Goal: Transaction & Acquisition: Purchase product/service

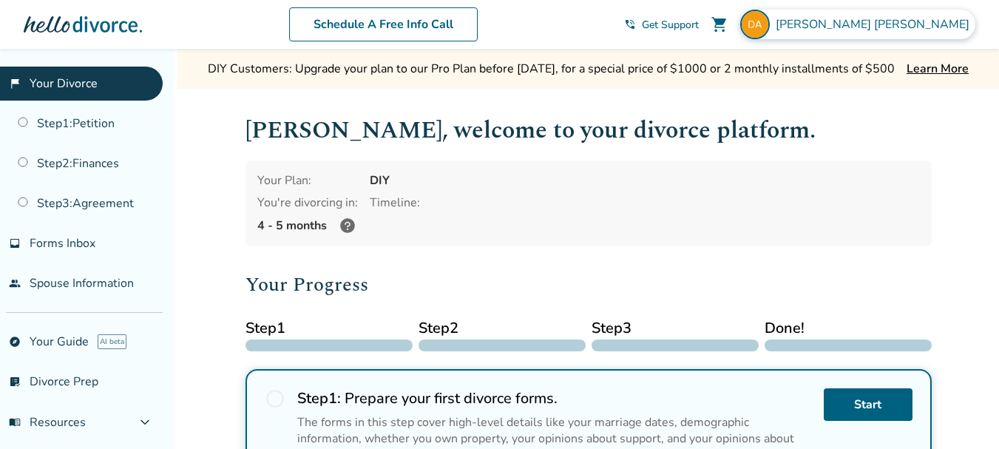
click at [900, 21] on span "David Anderson" at bounding box center [876, 24] width 200 height 16
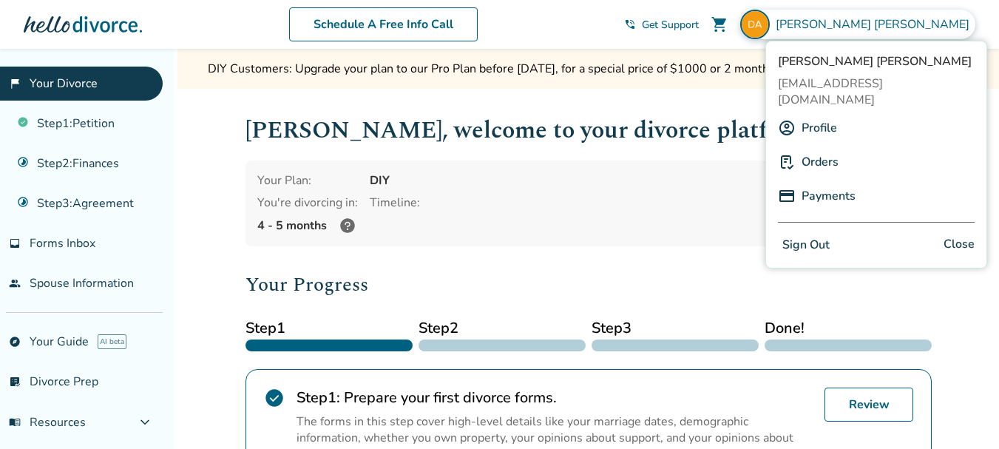
click at [805, 234] on button "Sign Out" at bounding box center [806, 244] width 56 height 21
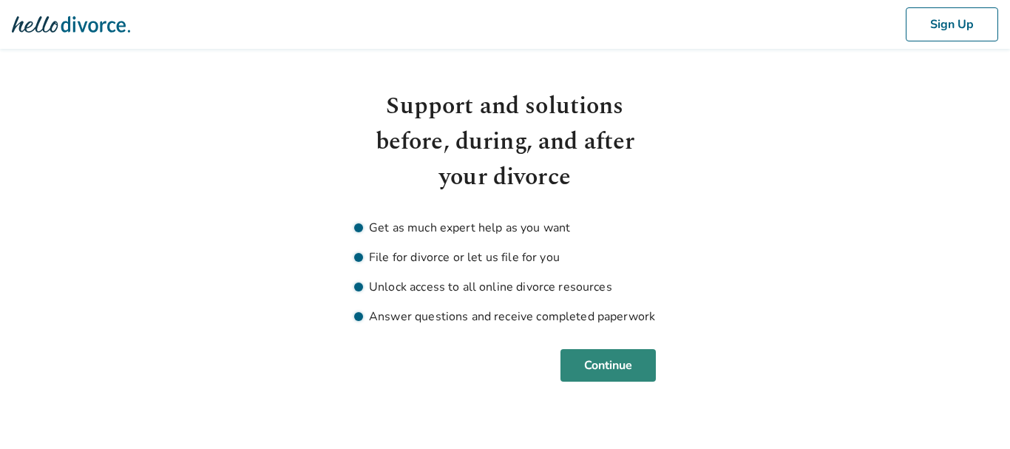
click at [615, 375] on button "Continue" at bounding box center [608, 365] width 95 height 33
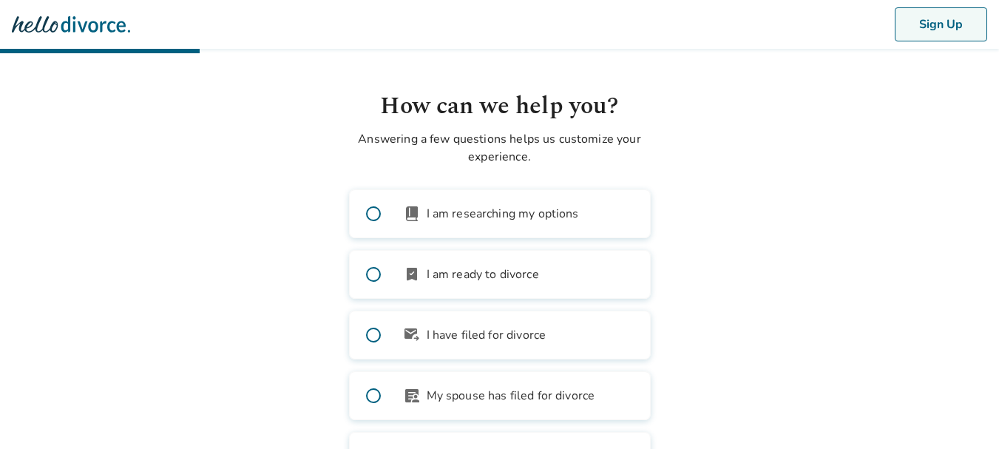
click at [974, 28] on button "Sign Up" at bounding box center [941, 24] width 92 height 34
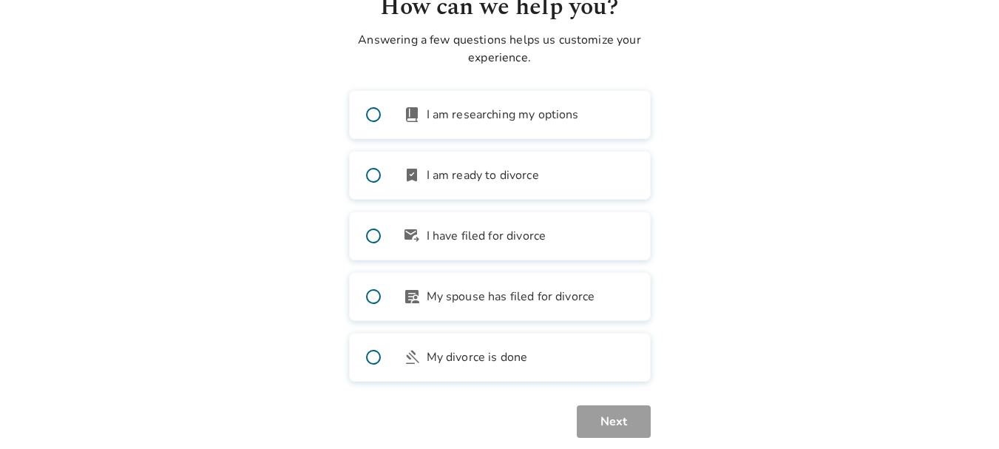
scroll to position [123, 0]
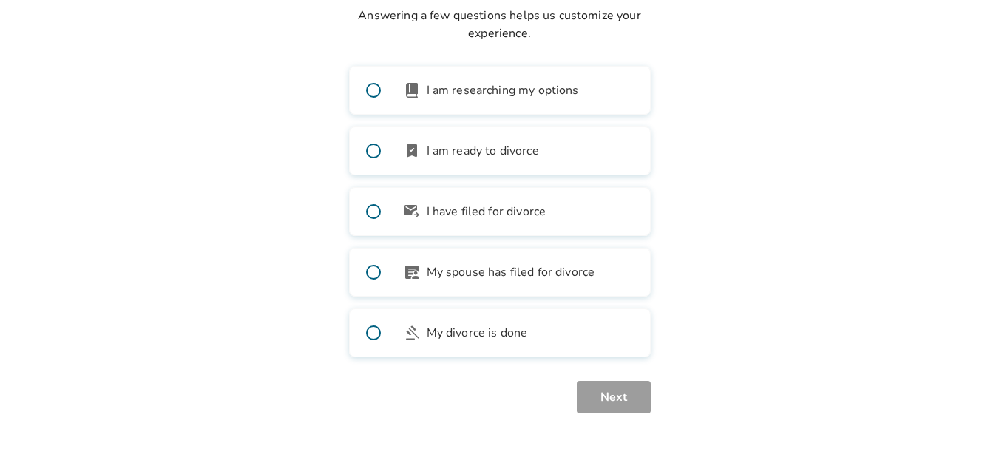
click at [370, 273] on span at bounding box center [373, 271] width 47 height 47
click at [615, 399] on button "Next" at bounding box center [614, 397] width 74 height 33
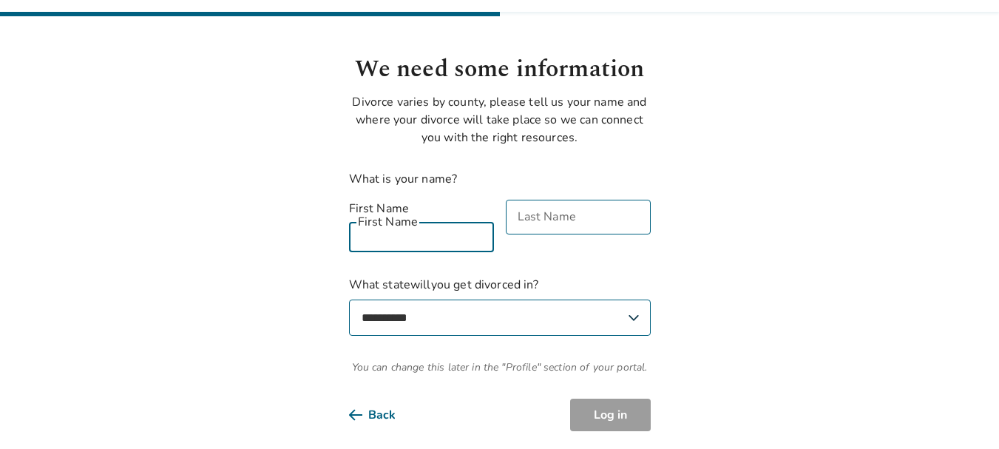
click at [413, 217] on input "First Name" at bounding box center [421, 234] width 145 height 35
type input "********"
click at [584, 222] on input "Last Name" at bounding box center [578, 217] width 145 height 35
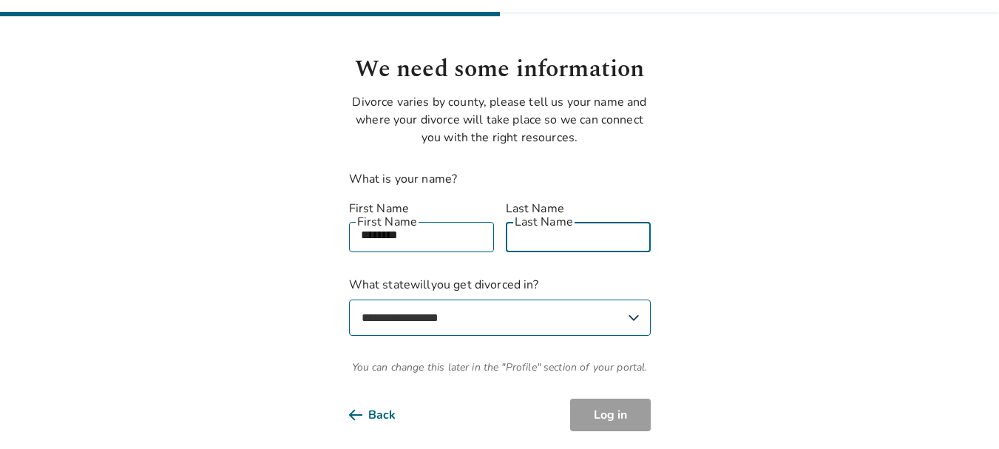
type input "********"
select select "**"
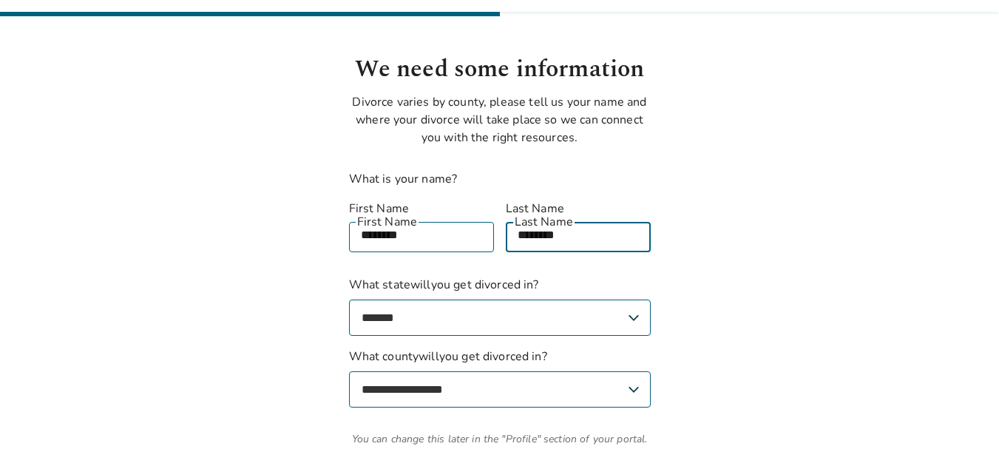
scroll to position [109, 0]
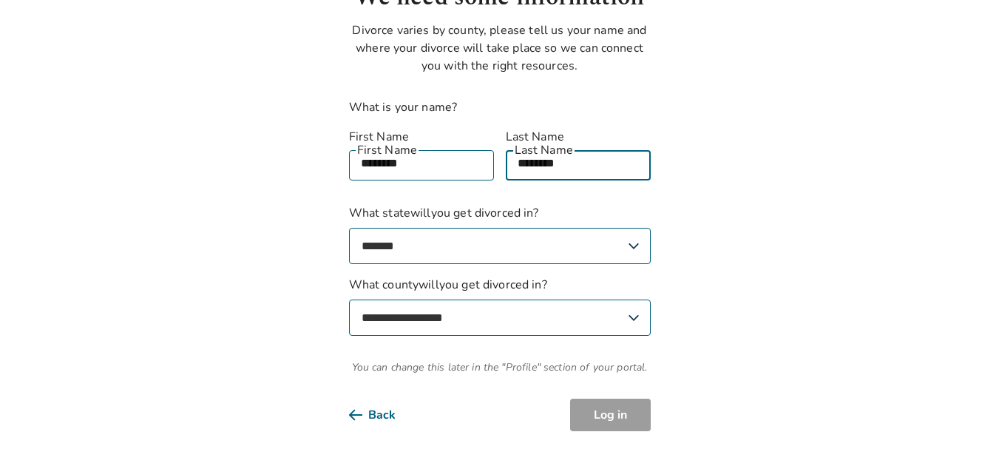
click at [623, 299] on select "**********" at bounding box center [500, 317] width 302 height 36
select select "*****"
click at [349, 299] on select "**********" at bounding box center [500, 317] width 302 height 36
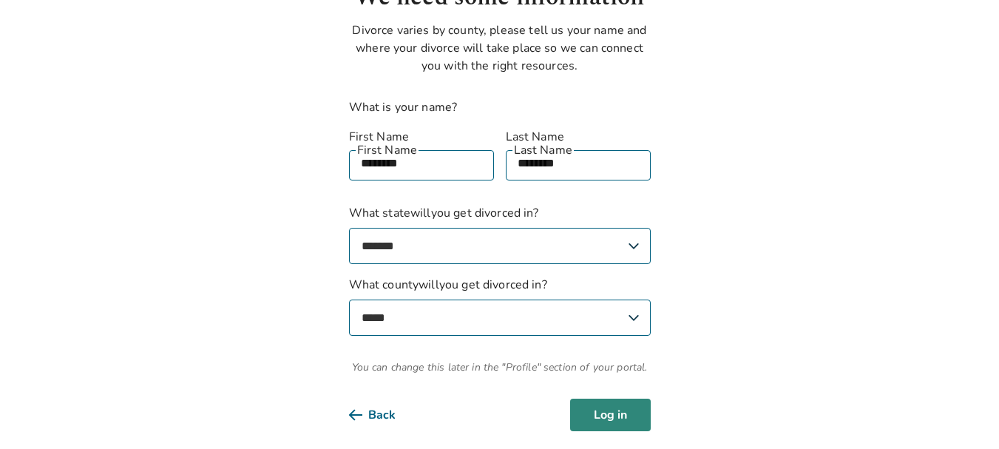
click at [628, 399] on button "Log in" at bounding box center [610, 415] width 81 height 33
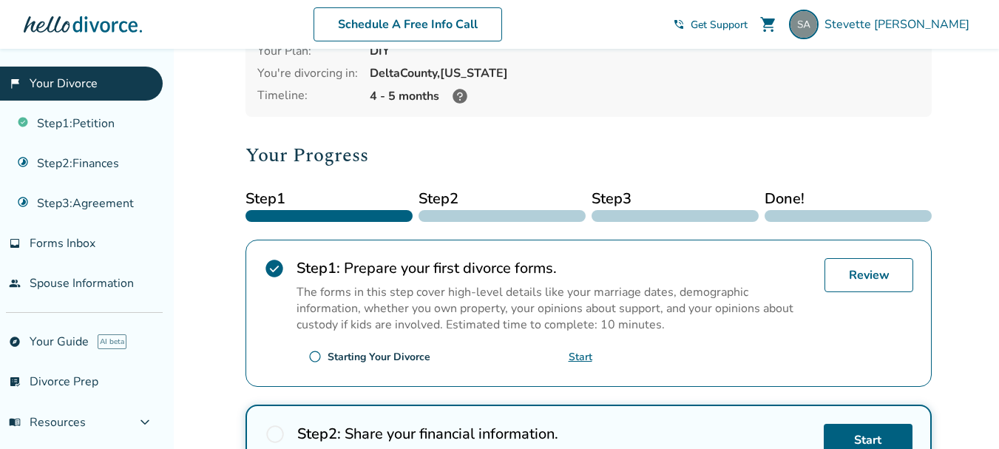
scroll to position [148, 0]
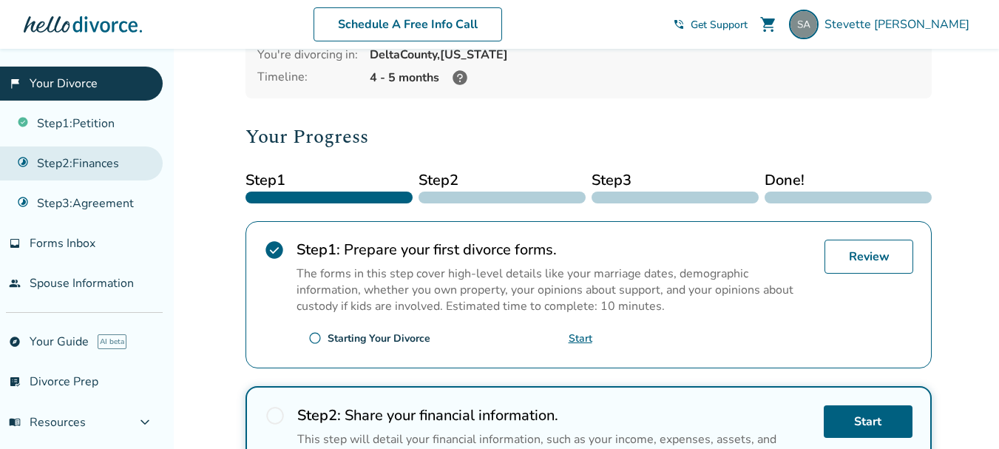
click at [92, 164] on link "Step 2 : Finances" at bounding box center [81, 163] width 163 height 34
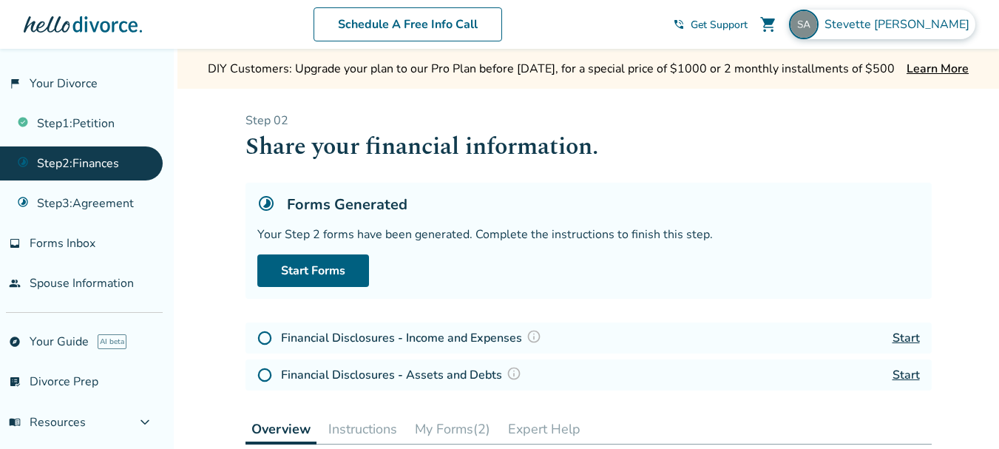
click at [923, 30] on span "Stevette Anderson" at bounding box center [900, 24] width 151 height 16
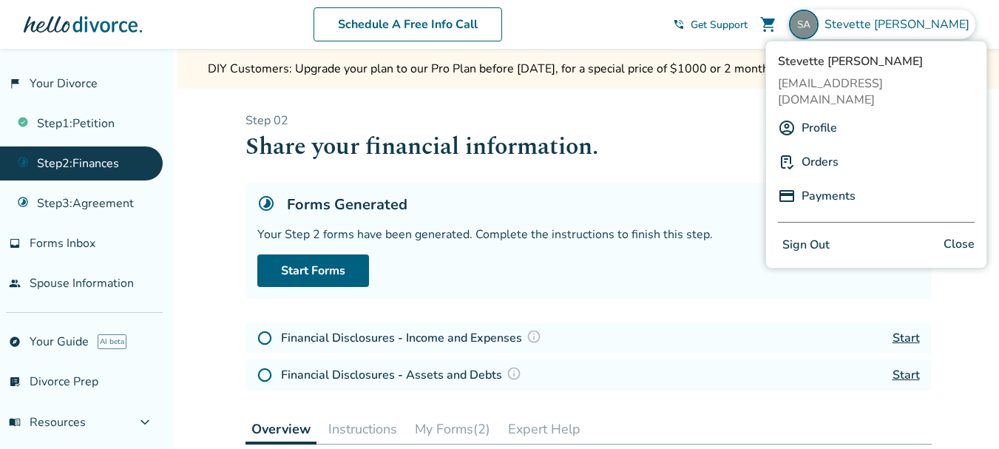
click at [711, 142] on h1 "Share your financial information." at bounding box center [589, 147] width 686 height 36
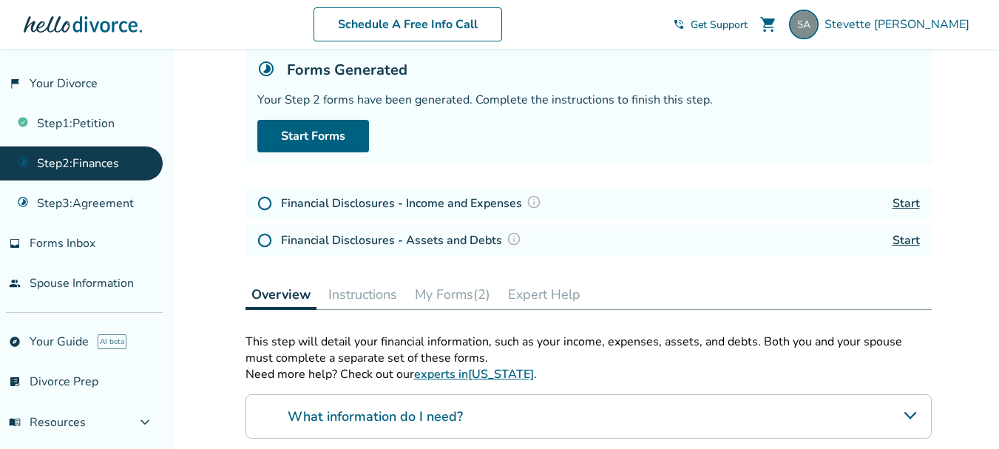
scroll to position [118, 0]
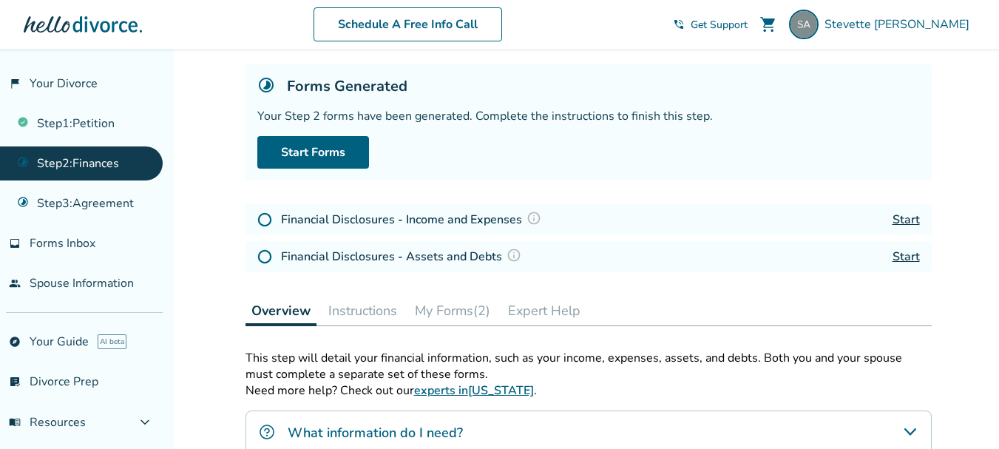
click at [908, 218] on link "Start" at bounding box center [906, 219] width 27 height 16
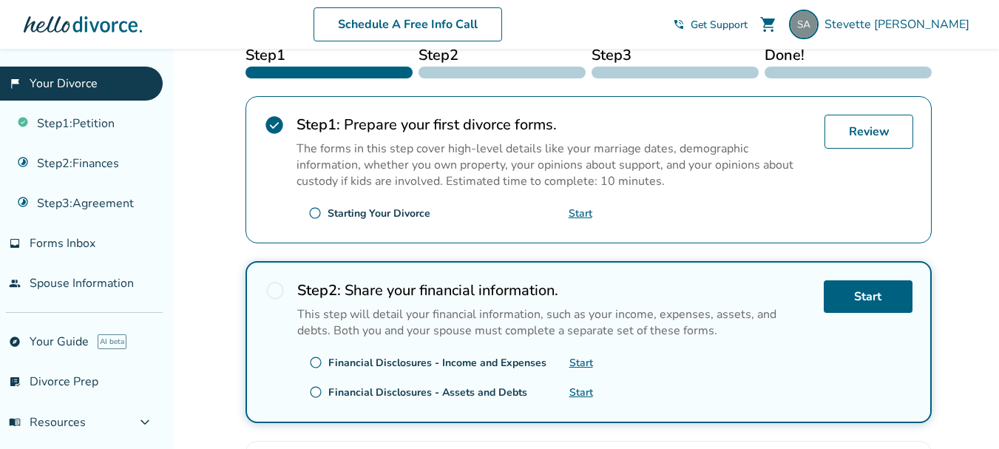
scroll to position [296, 0]
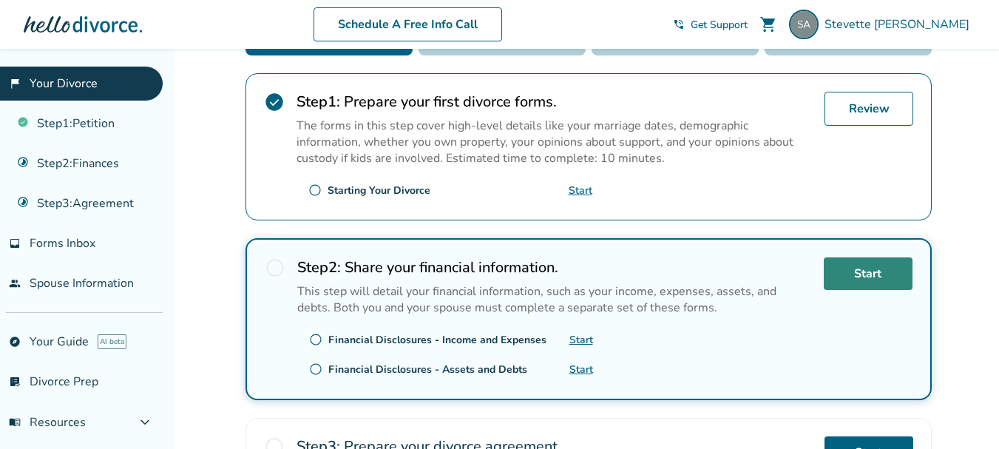
click at [868, 274] on link "Start" at bounding box center [868, 273] width 89 height 33
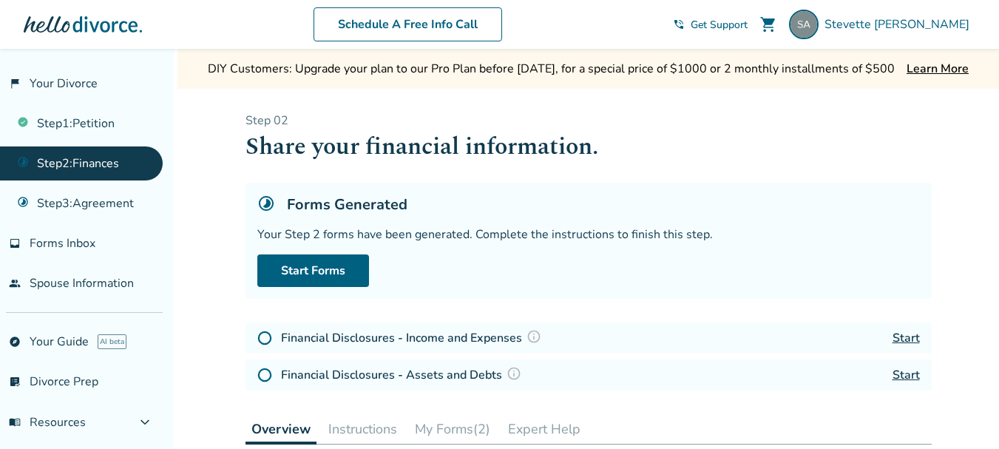
click at [917, 335] on link "Start" at bounding box center [906, 338] width 27 height 16
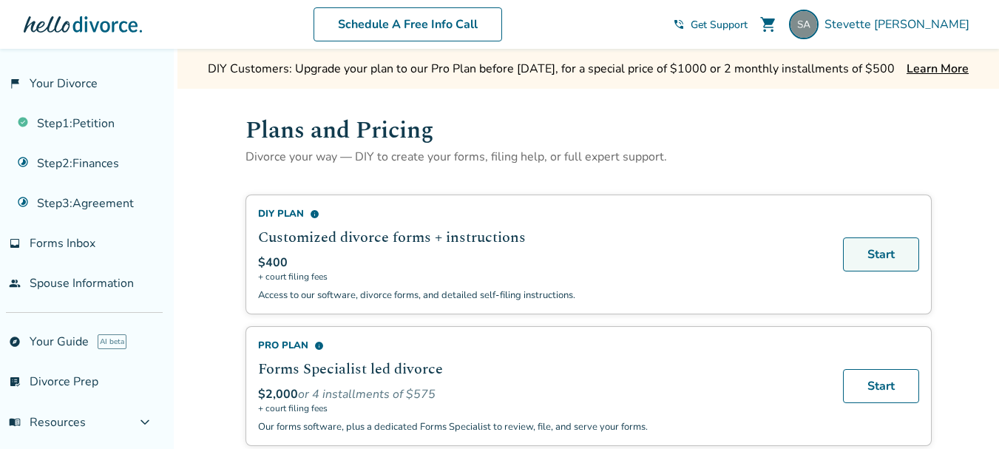
click at [879, 254] on link "Start" at bounding box center [881, 254] width 76 height 34
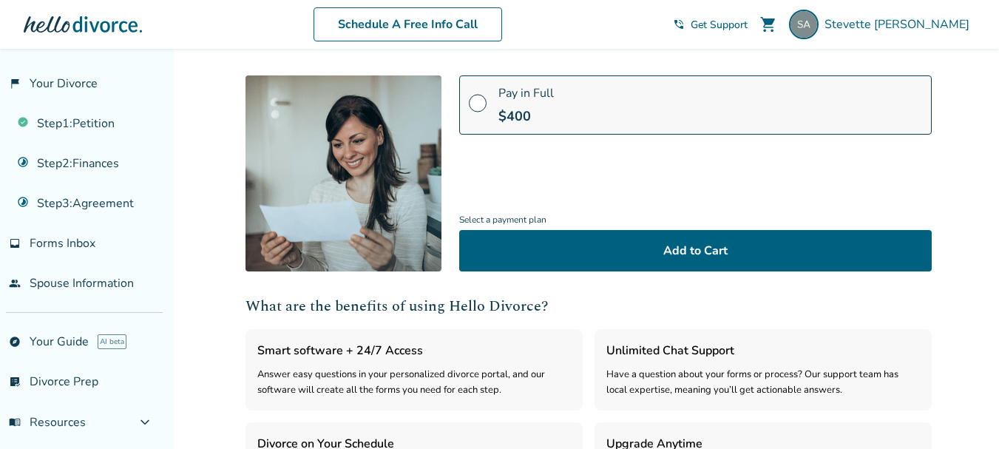
scroll to position [222, 0]
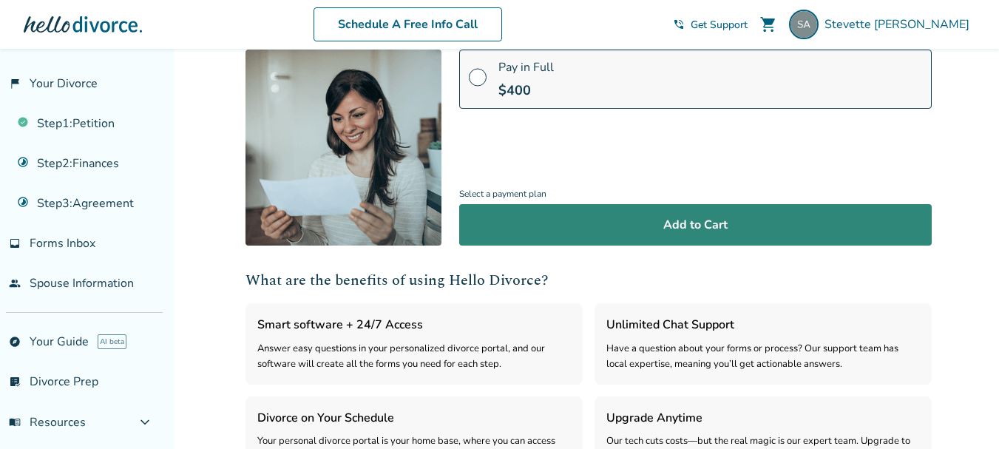
click at [708, 236] on button "Add to Cart" at bounding box center [695, 224] width 473 height 41
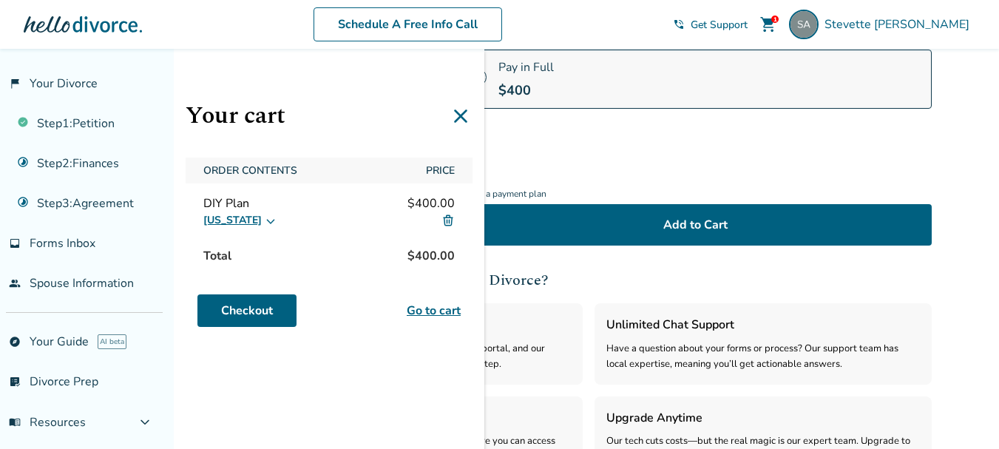
click at [436, 310] on link "Go to cart" at bounding box center [434, 311] width 54 height 18
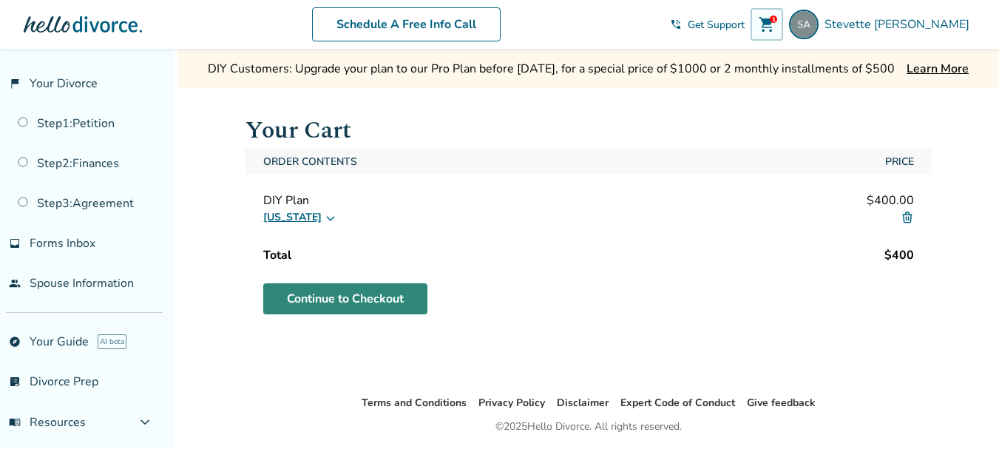
click at [363, 303] on link "Continue to Checkout" at bounding box center [345, 298] width 164 height 31
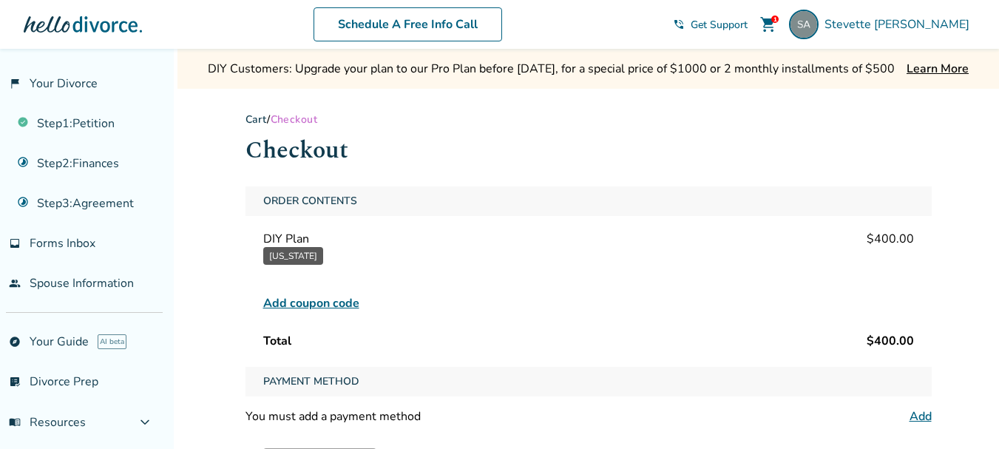
click at [325, 309] on span "Add coupon code" at bounding box center [311, 303] width 96 height 18
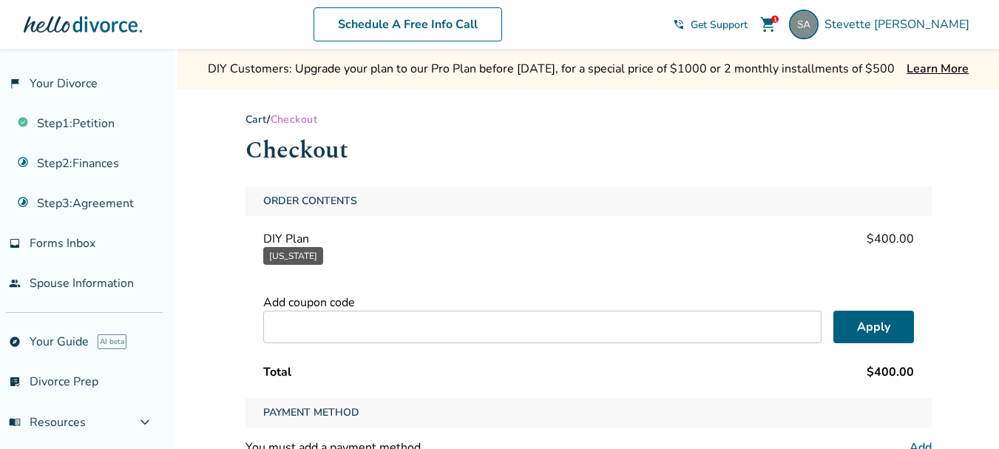
click at [463, 319] on input "text" at bounding box center [542, 327] width 558 height 33
type input "**********"
click at [892, 322] on button "Apply" at bounding box center [873, 327] width 81 height 33
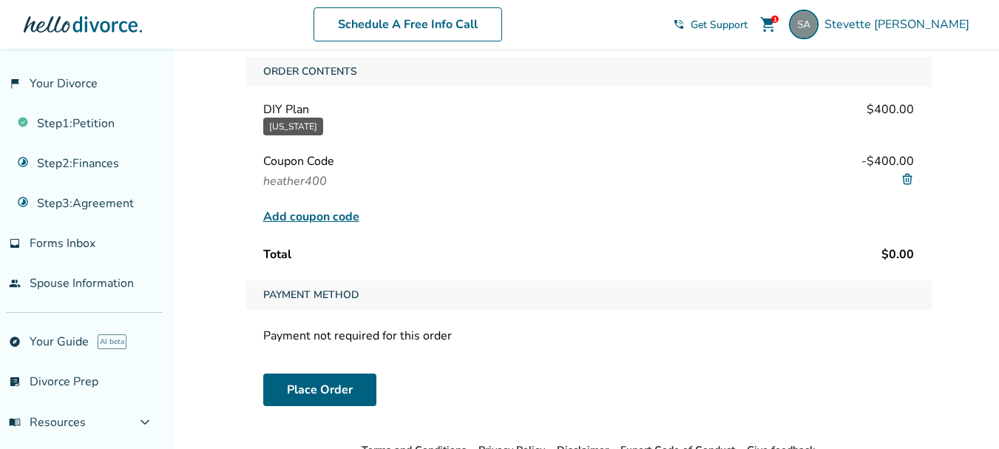
scroll to position [148, 0]
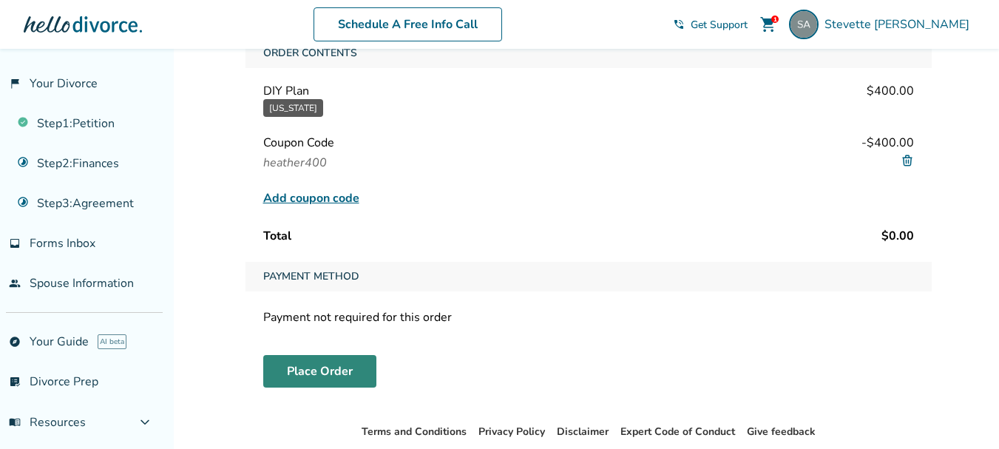
click at [336, 369] on button "Place Order" at bounding box center [319, 371] width 113 height 33
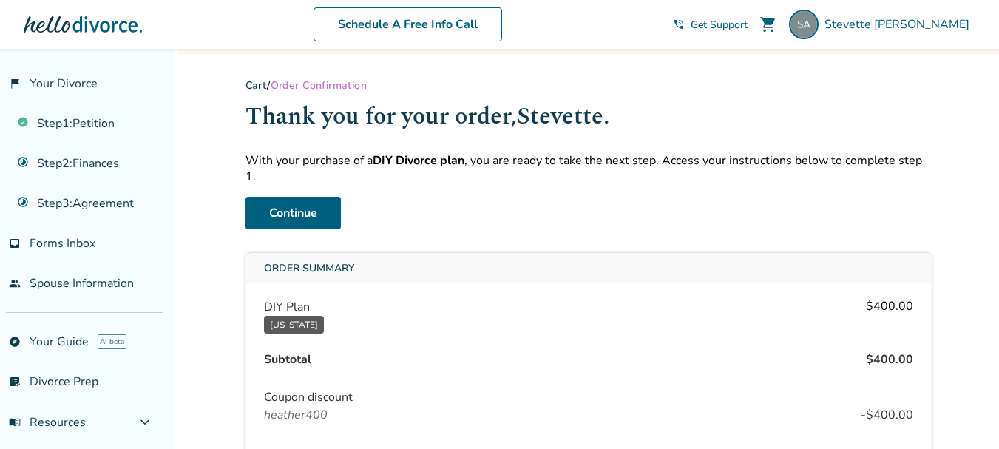
scroll to position [28, 0]
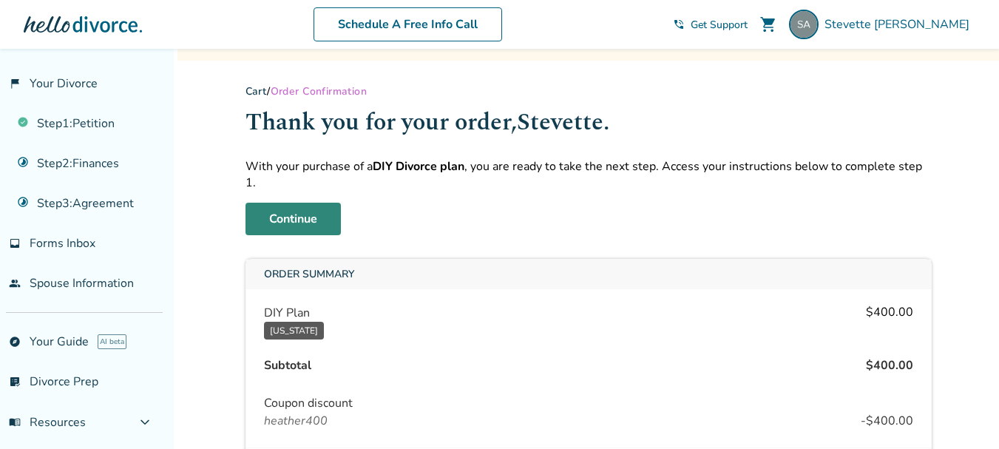
click at [302, 203] on link "Continue" at bounding box center [293, 219] width 95 height 33
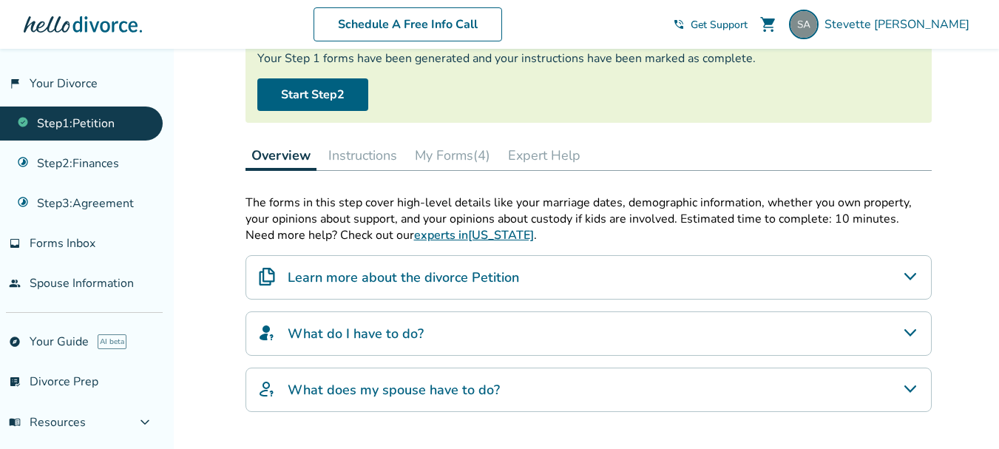
scroll to position [102, 0]
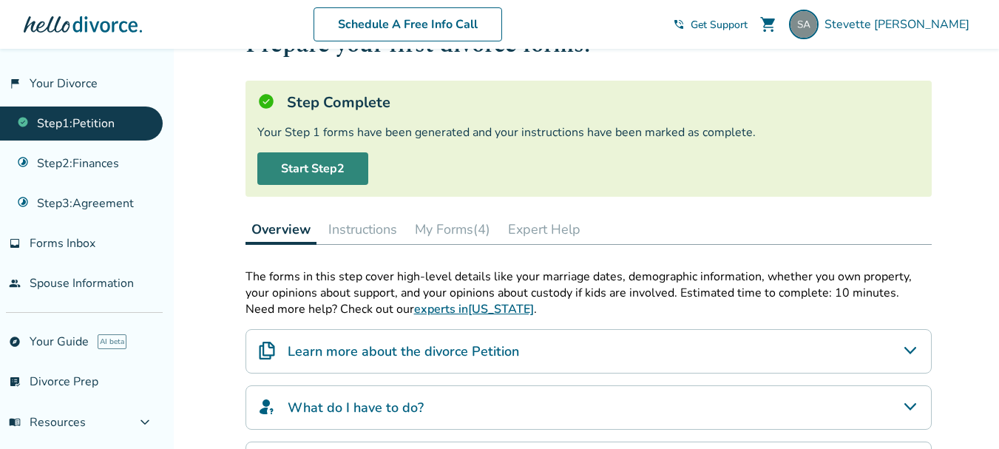
click at [318, 172] on link "Start Step 2" at bounding box center [312, 168] width 111 height 33
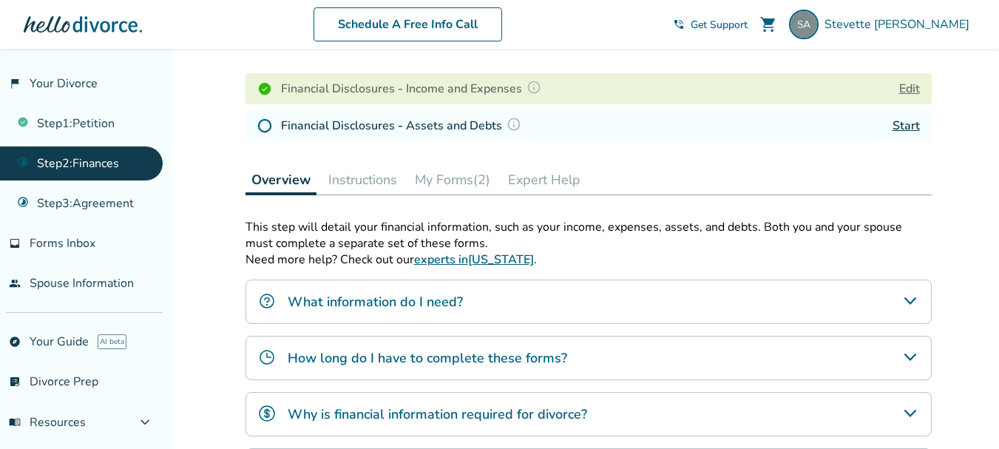
scroll to position [250, 0]
click at [453, 177] on button "My Forms (2)" at bounding box center [452, 179] width 87 height 30
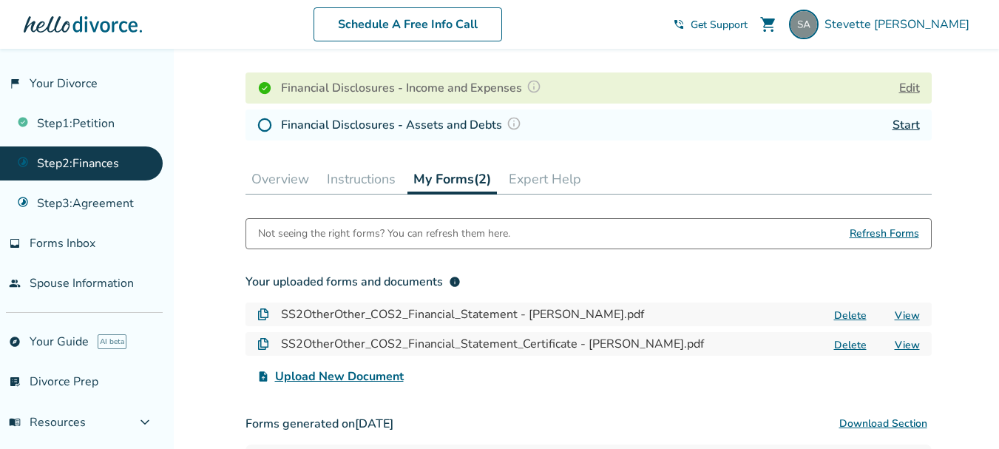
click at [912, 315] on link "View" at bounding box center [907, 315] width 25 height 14
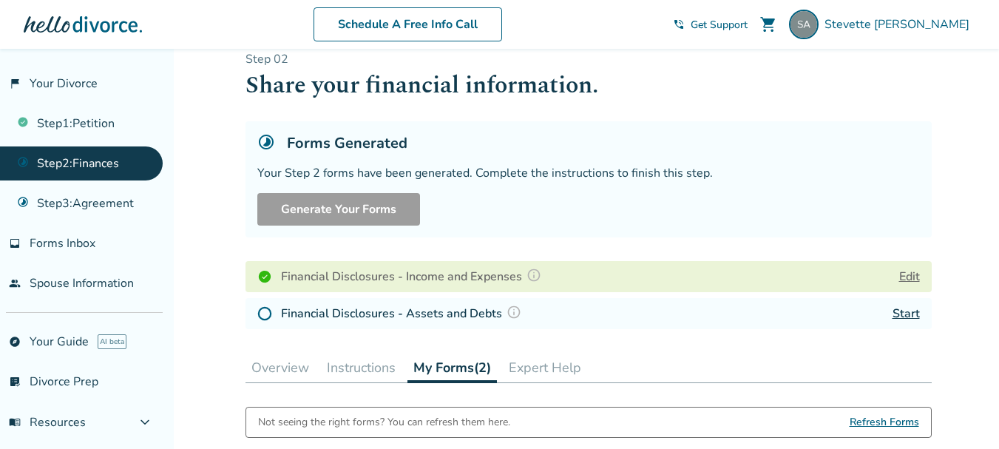
scroll to position [28, 0]
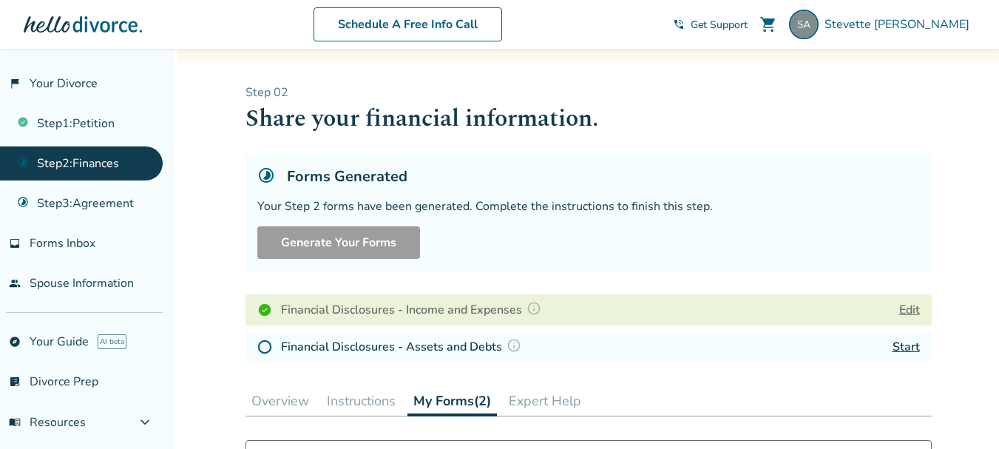
click at [915, 305] on button "Edit" at bounding box center [909, 310] width 21 height 18
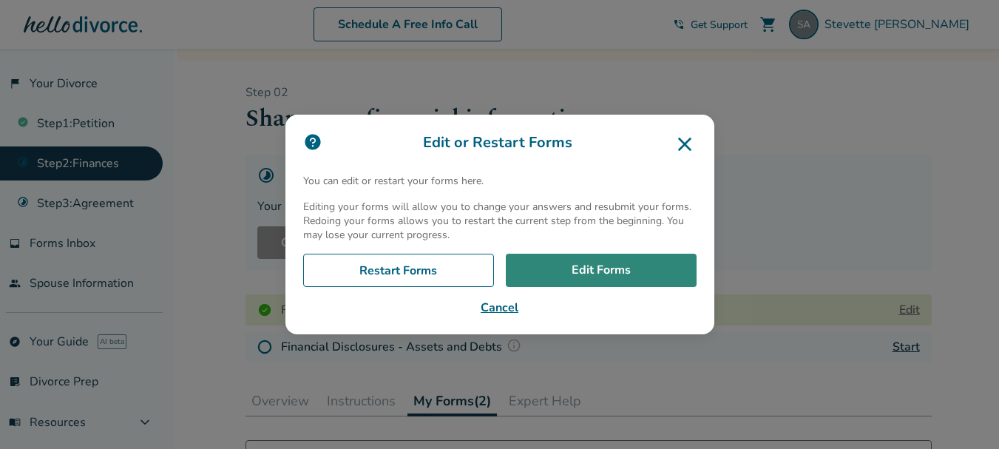
click at [626, 263] on link "Edit Forms" at bounding box center [601, 271] width 191 height 34
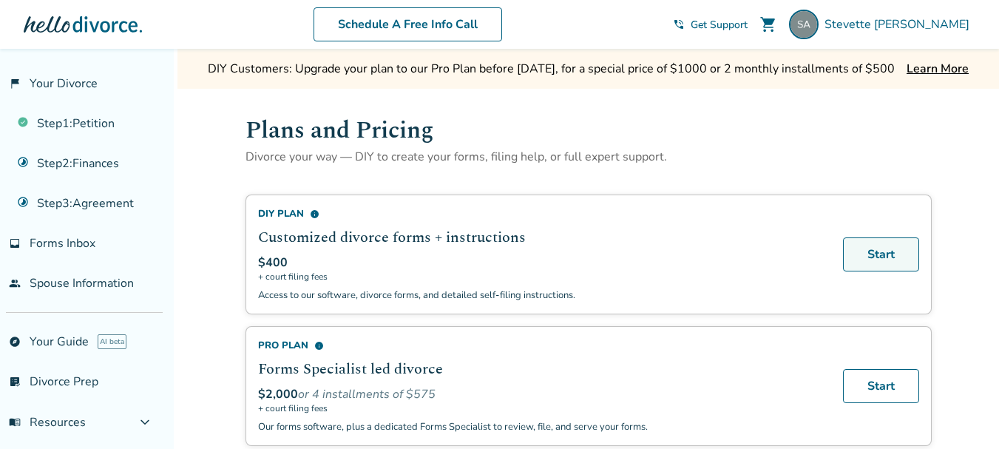
click at [886, 254] on link "Start" at bounding box center [881, 254] width 76 height 34
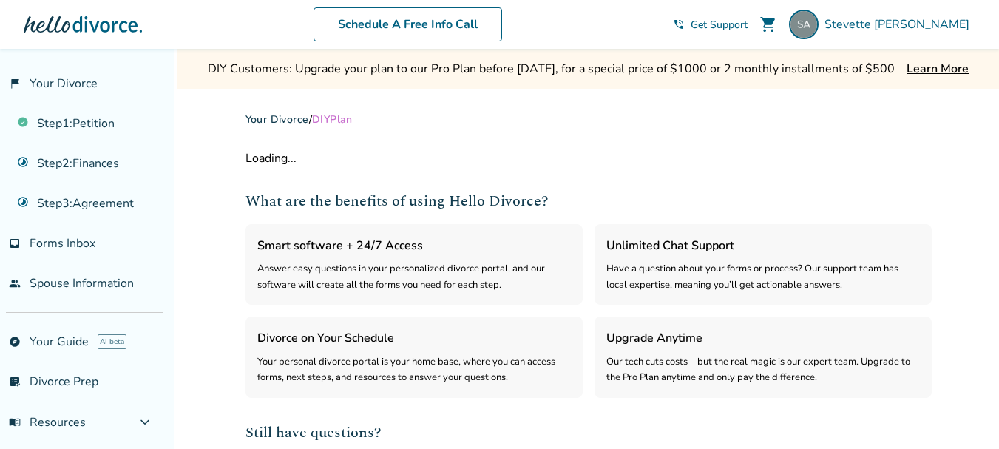
select select "***"
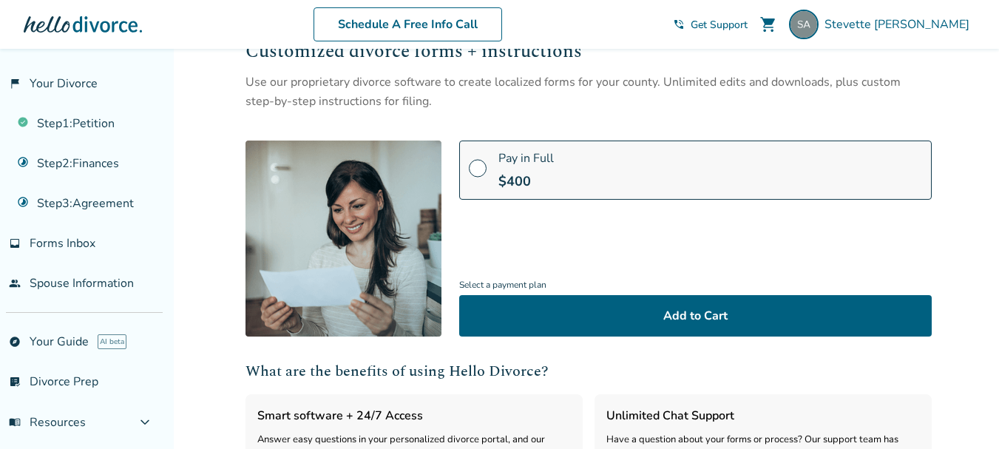
scroll to position [148, 0]
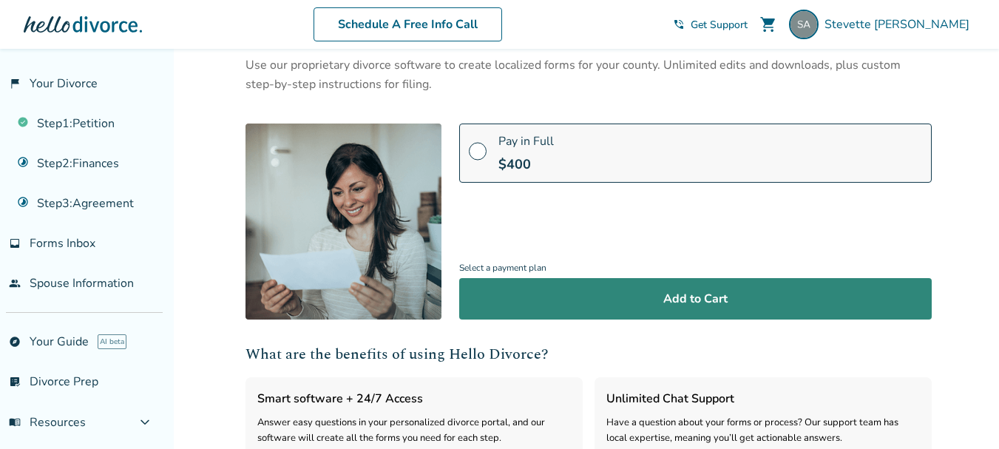
click at [748, 302] on button "Add to Cart" at bounding box center [695, 298] width 473 height 41
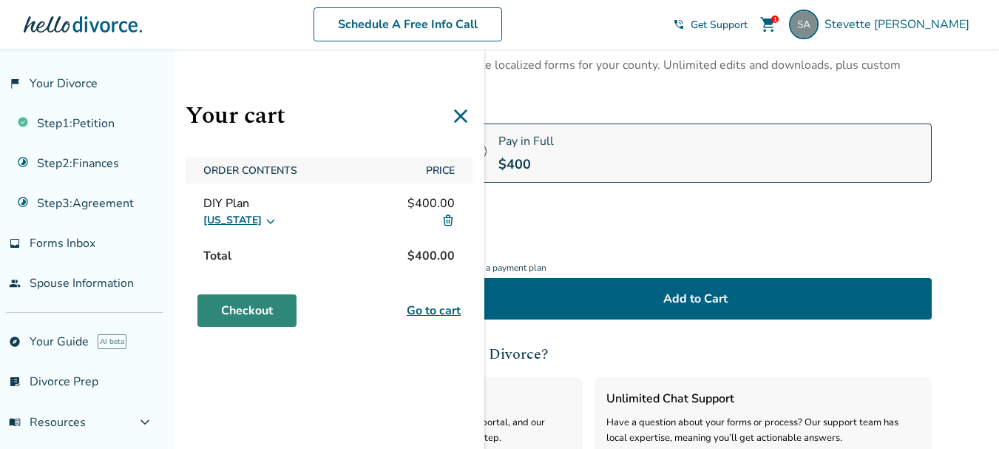
click at [268, 305] on link "Checkout" at bounding box center [246, 310] width 99 height 33
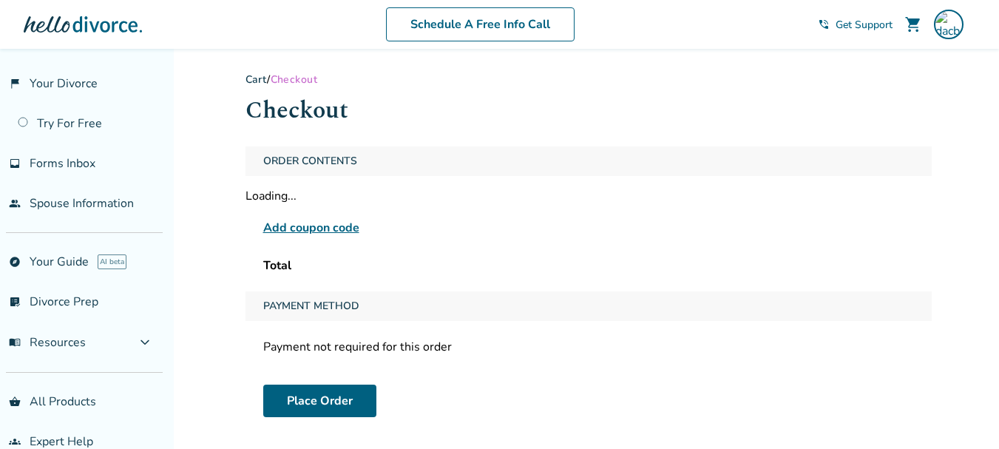
click at [337, 227] on span "Add coupon code" at bounding box center [311, 228] width 96 height 18
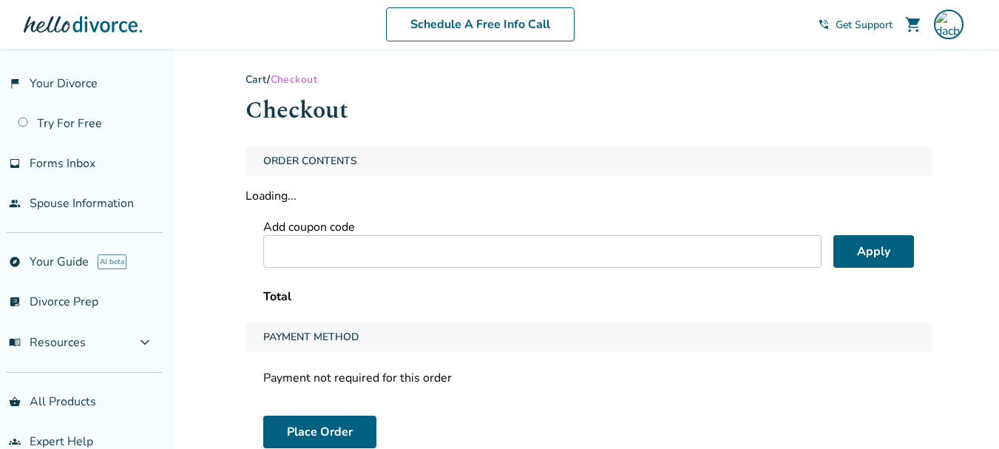
click at [417, 255] on div "Order Contents Loading... Add coupon code Apply Total" at bounding box center [589, 228] width 686 height 164
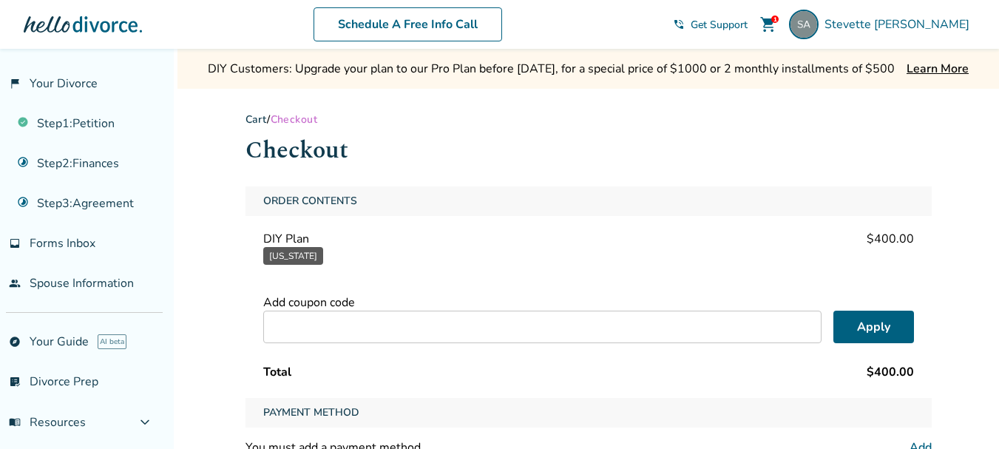
click at [385, 318] on input "text" at bounding box center [542, 327] width 558 height 33
type input "**********"
click at [876, 331] on button "Apply" at bounding box center [873, 327] width 81 height 33
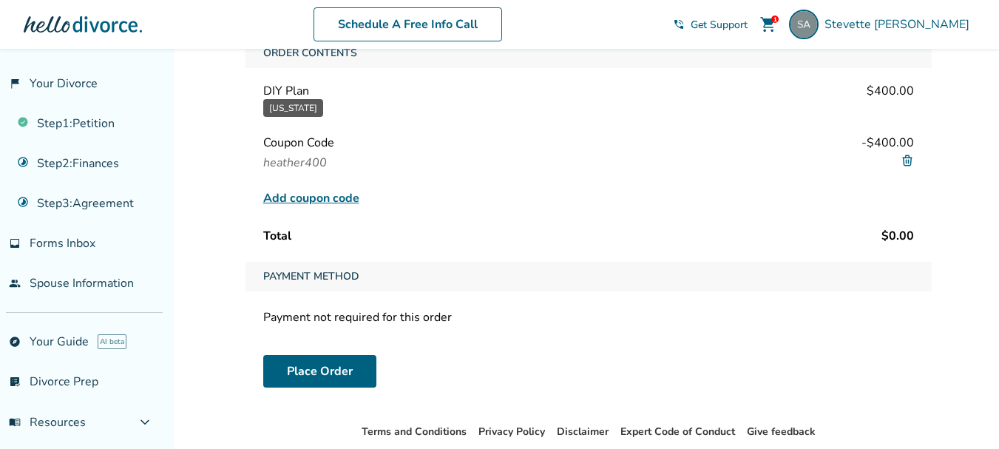
scroll to position [222, 0]
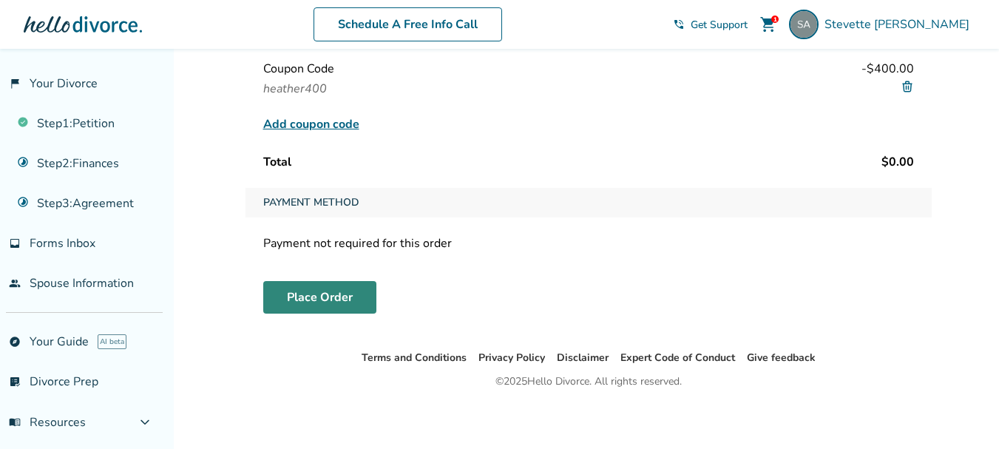
click at [327, 295] on button "Place Order" at bounding box center [319, 297] width 113 height 33
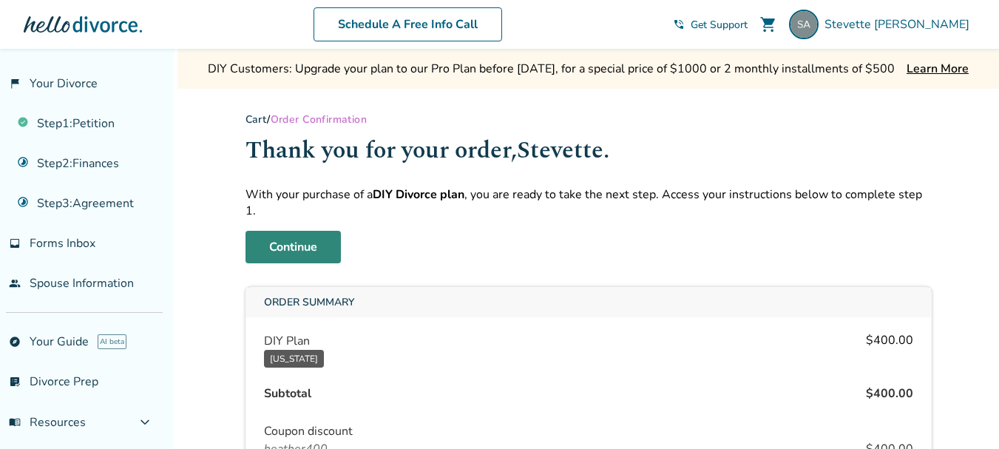
click at [294, 231] on link "Continue" at bounding box center [293, 247] width 95 height 33
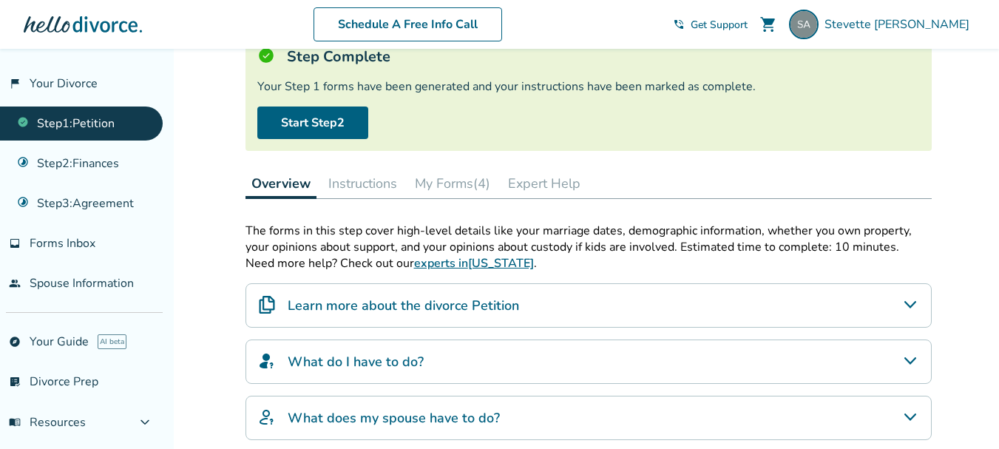
scroll to position [222, 0]
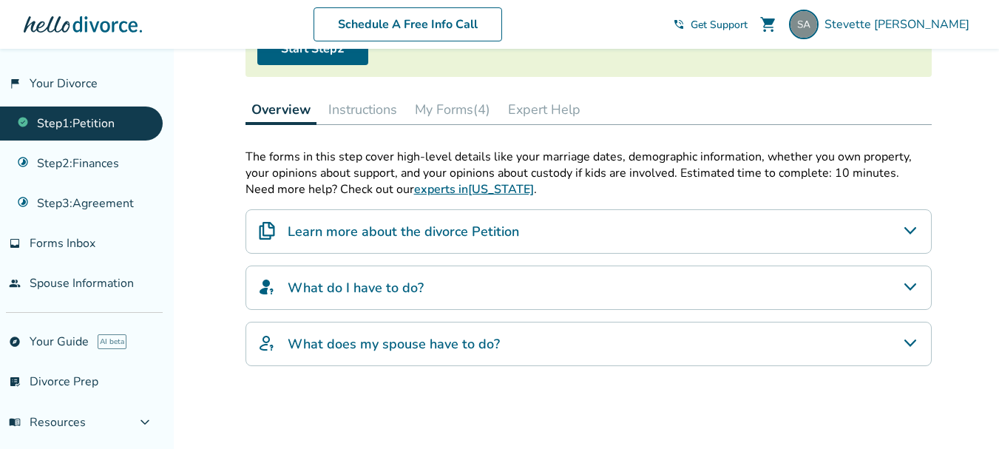
click at [456, 115] on button "My Forms (4)" at bounding box center [452, 110] width 87 height 30
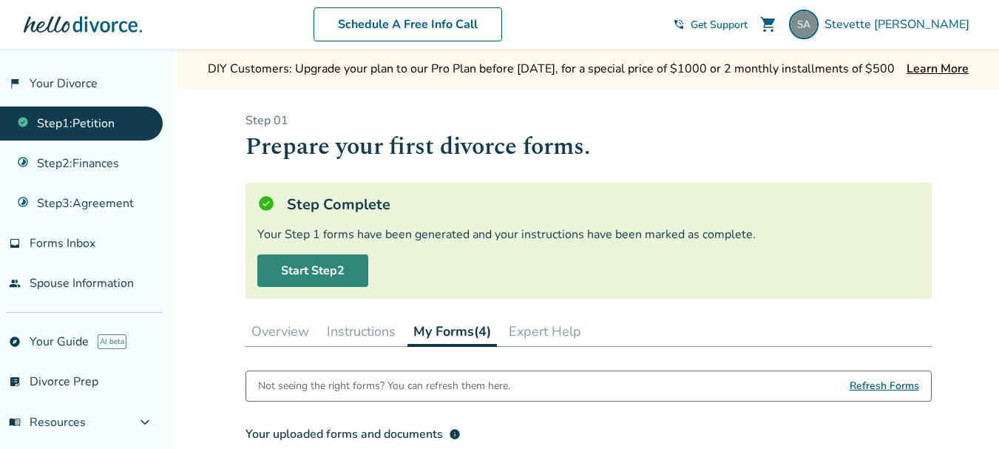
click at [329, 276] on link "Start Step 2" at bounding box center [312, 270] width 111 height 33
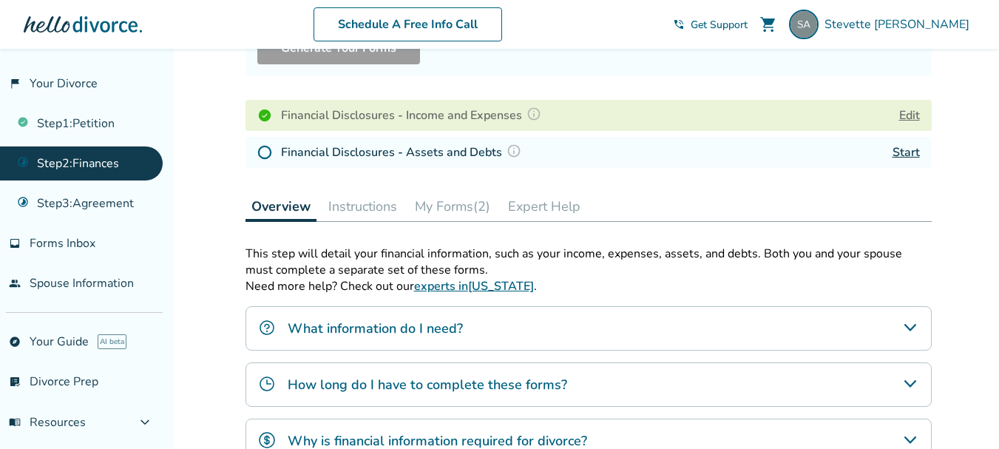
scroll to position [222, 0]
click at [453, 201] on button "My Forms (2)" at bounding box center [452, 207] width 87 height 30
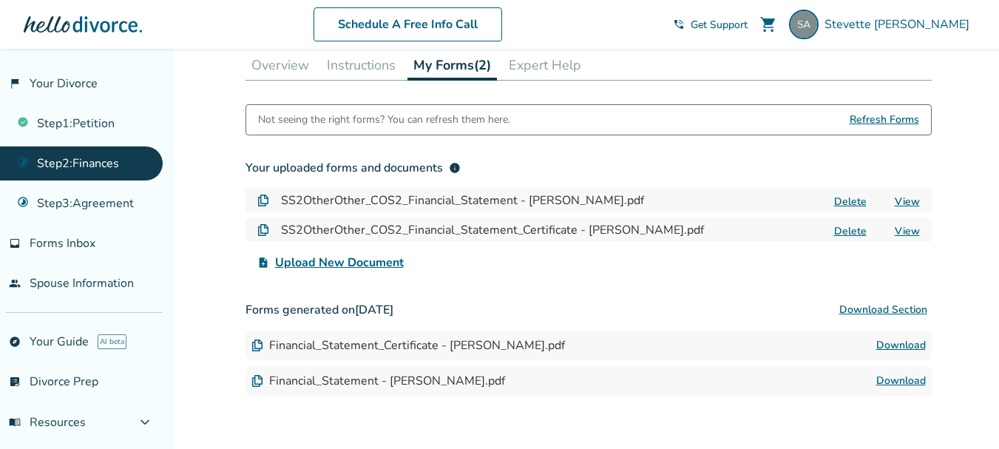
scroll to position [370, 0]
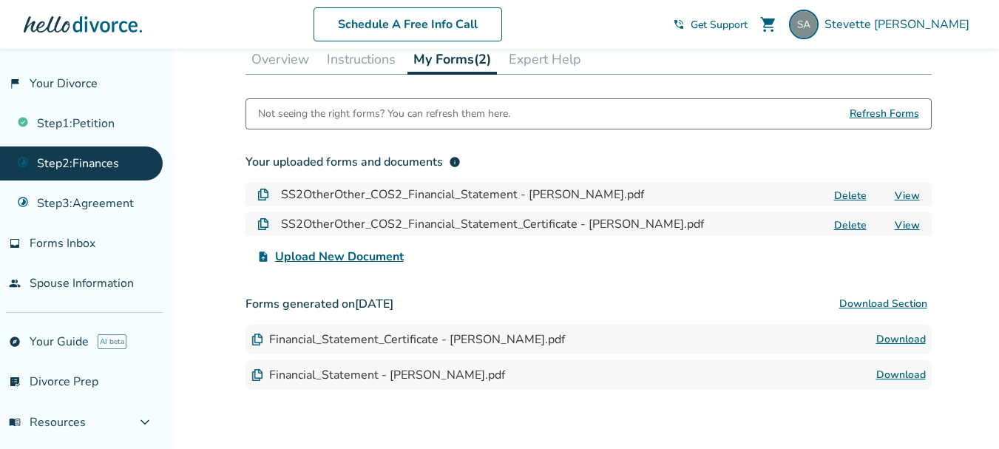
click at [889, 116] on span "Refresh Forms" at bounding box center [885, 114] width 70 height 30
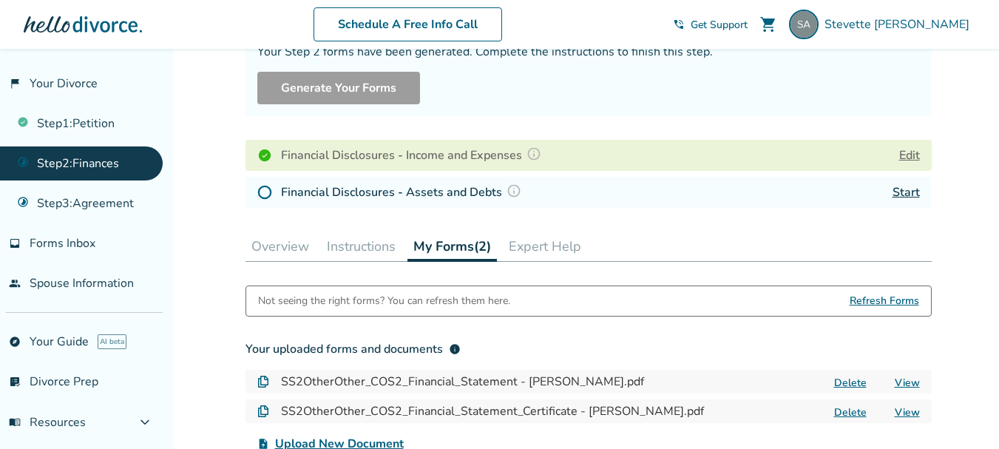
scroll to position [148, 0]
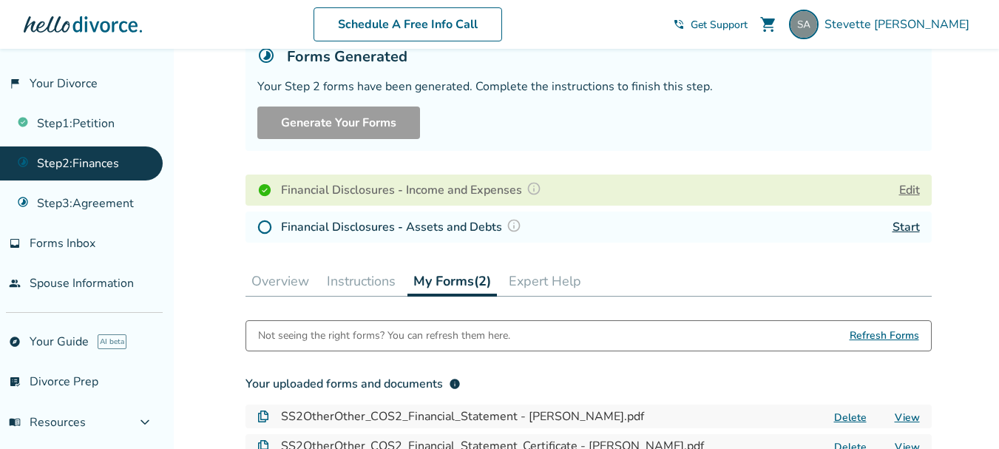
click at [534, 189] on img at bounding box center [534, 188] width 15 height 15
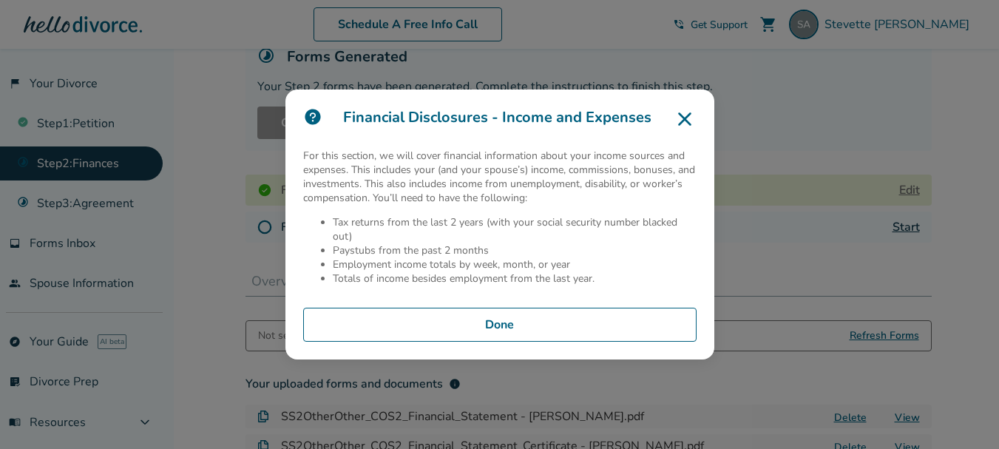
click at [508, 319] on button "Done" at bounding box center [499, 325] width 393 height 34
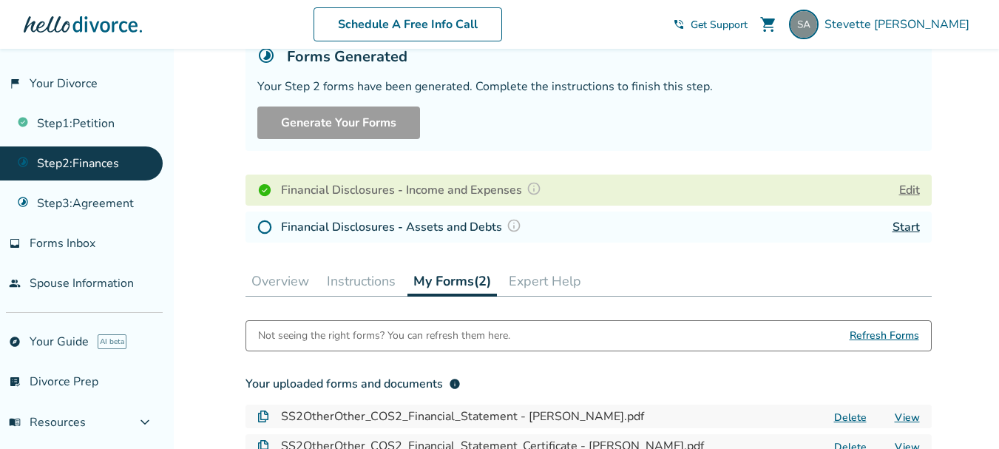
click at [900, 226] on link "Start" at bounding box center [906, 227] width 27 height 16
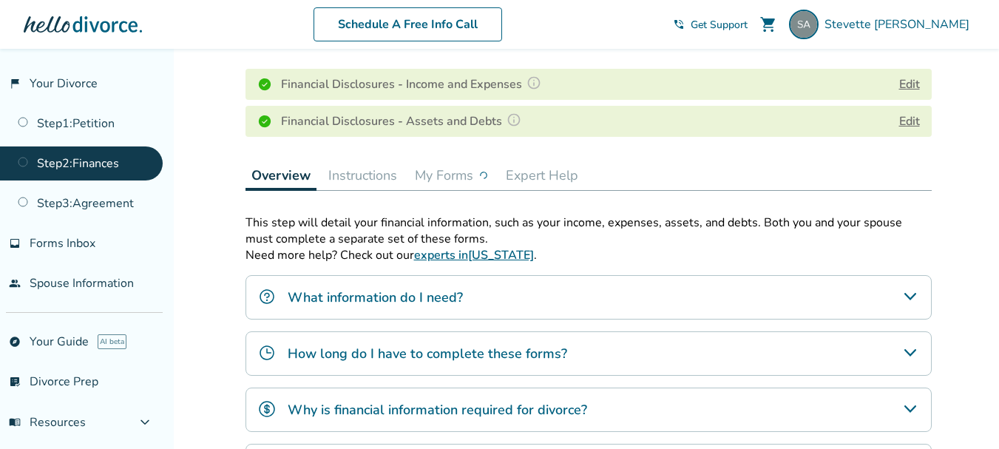
scroll to position [296, 0]
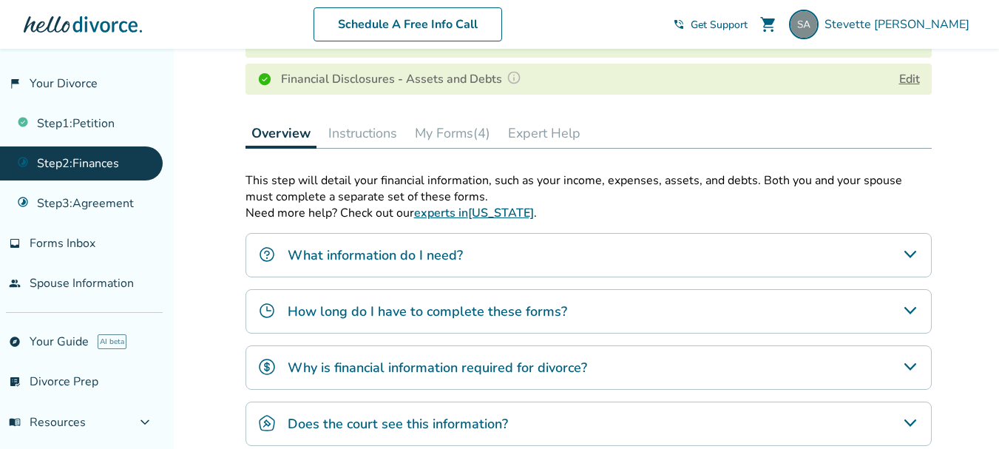
click at [466, 133] on button "My Forms (4)" at bounding box center [452, 133] width 87 height 30
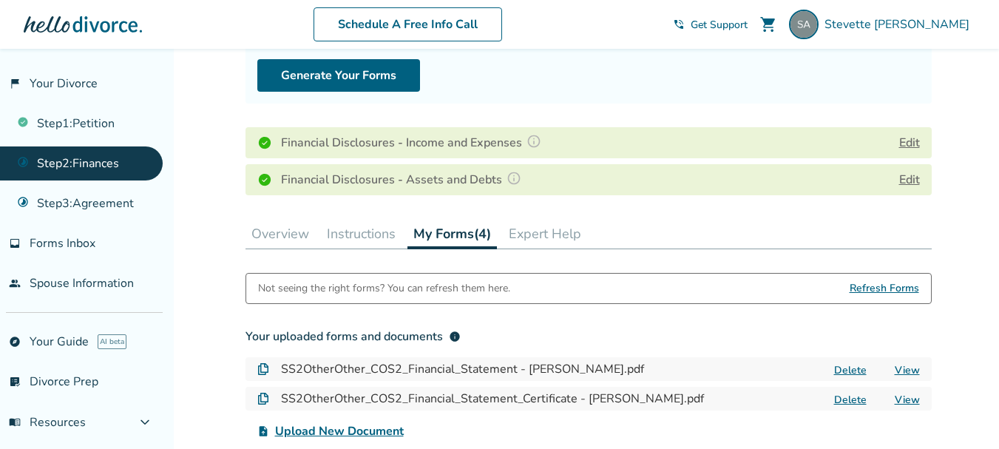
scroll to position [148, 0]
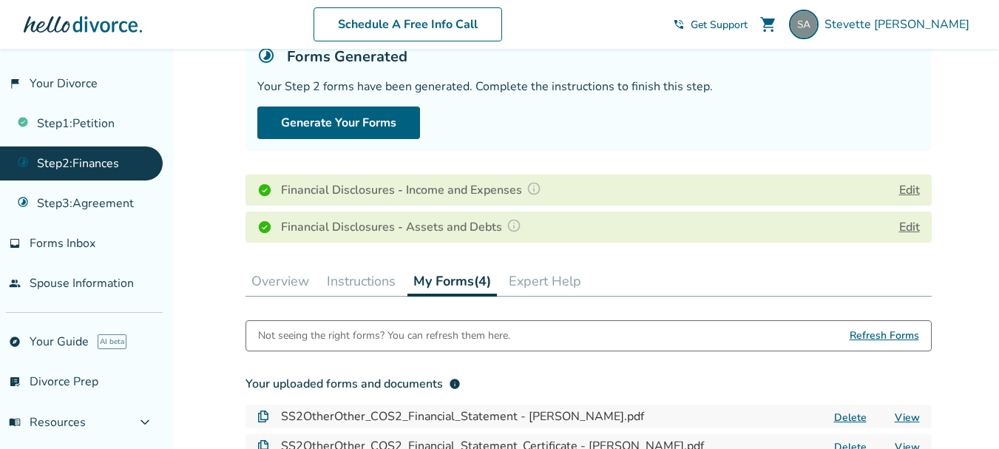
click at [907, 193] on button "Edit" at bounding box center [909, 190] width 21 height 18
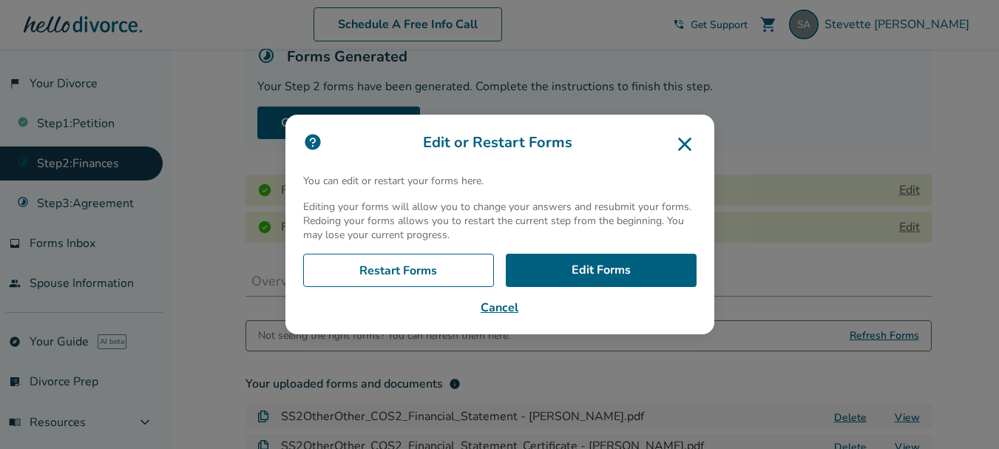
click at [691, 148] on icon at bounding box center [684, 144] width 13 height 13
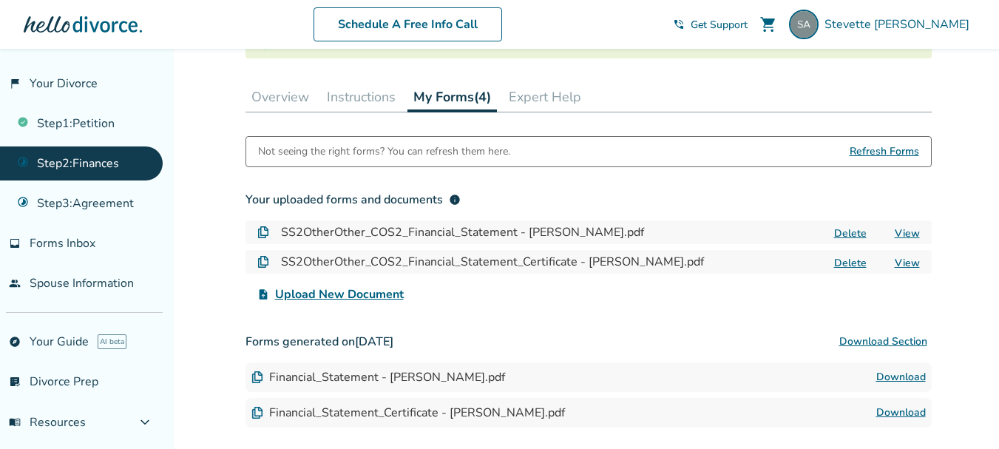
scroll to position [370, 0]
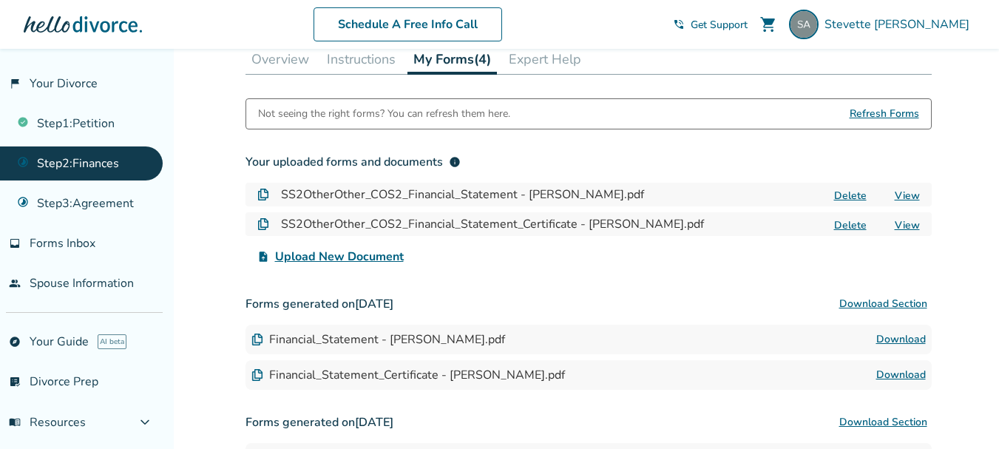
click at [900, 340] on link "Download" at bounding box center [901, 340] width 50 height 18
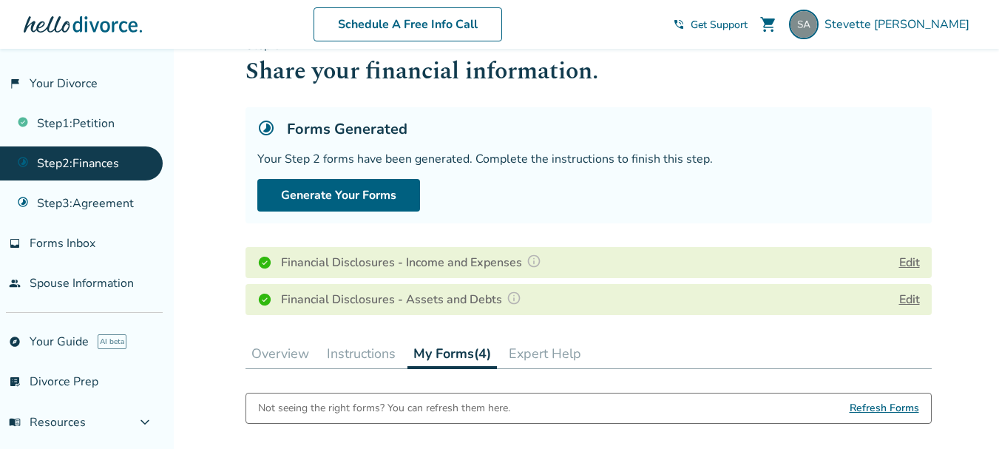
scroll to position [74, 0]
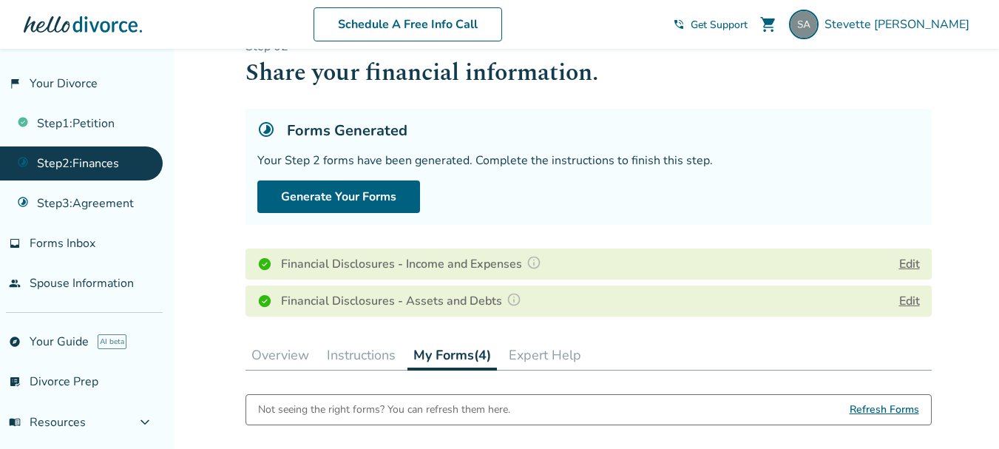
click at [908, 264] on button "Edit" at bounding box center [909, 264] width 21 height 18
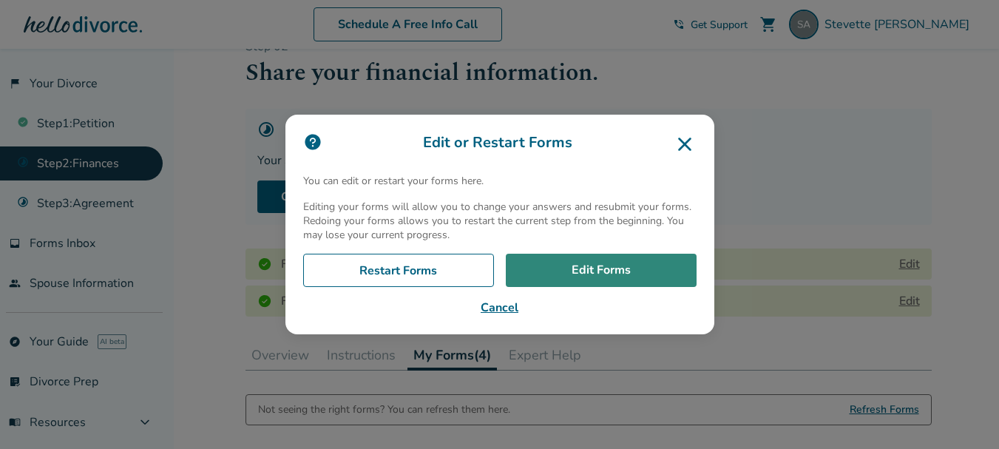
click at [645, 273] on link "Edit Forms" at bounding box center [601, 271] width 191 height 34
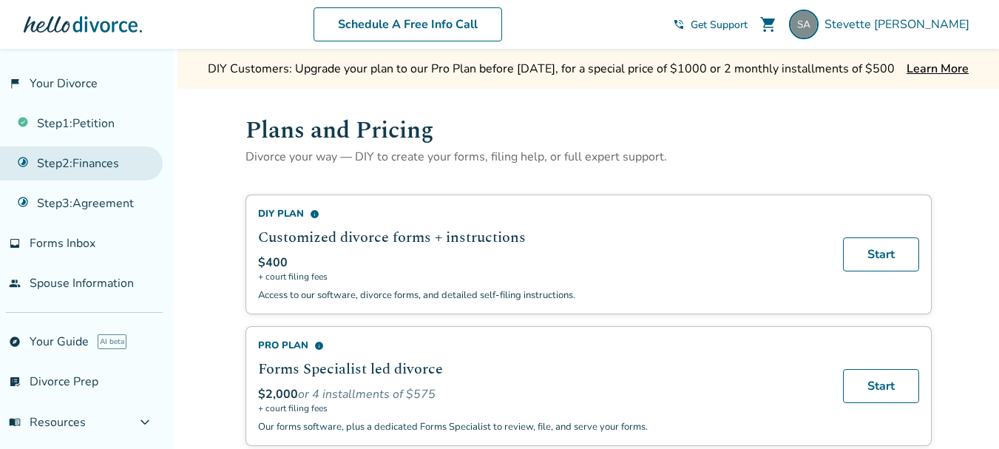
click at [104, 161] on link "Step 2 : Finances" at bounding box center [81, 163] width 163 height 34
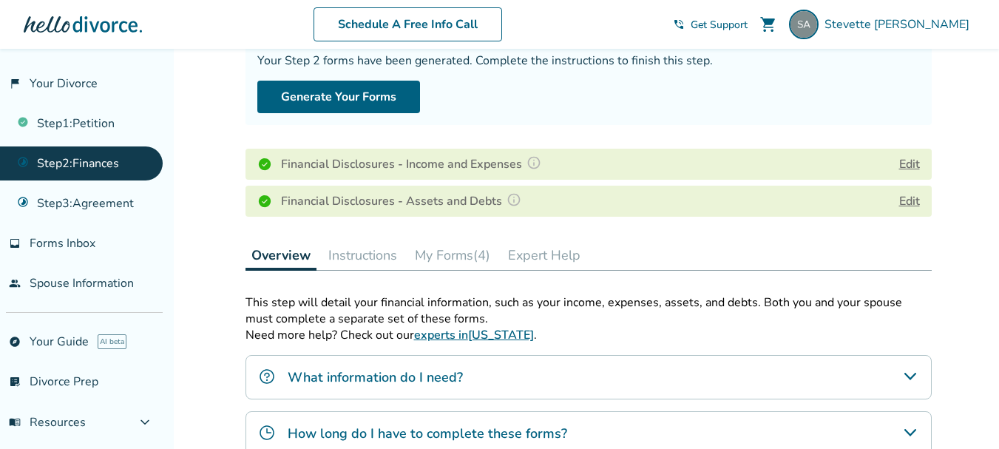
scroll to position [148, 0]
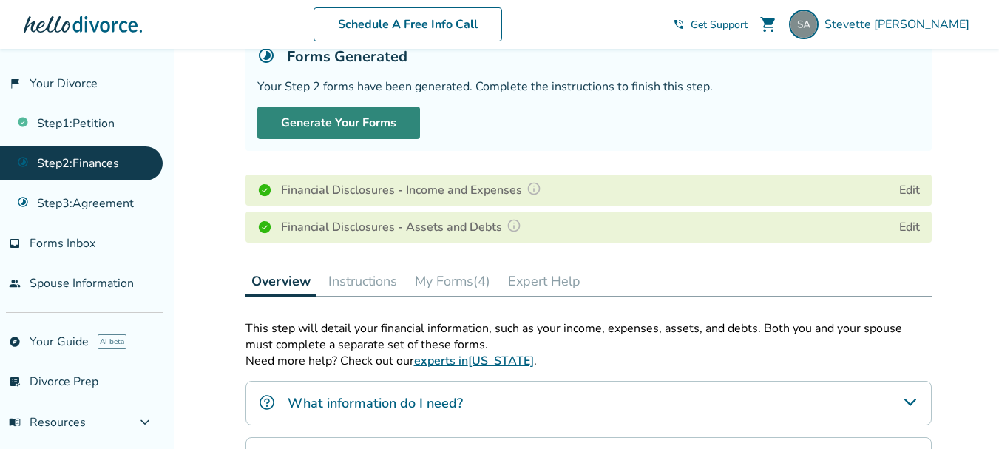
click at [356, 118] on button "Generate Your Forms" at bounding box center [338, 122] width 163 height 33
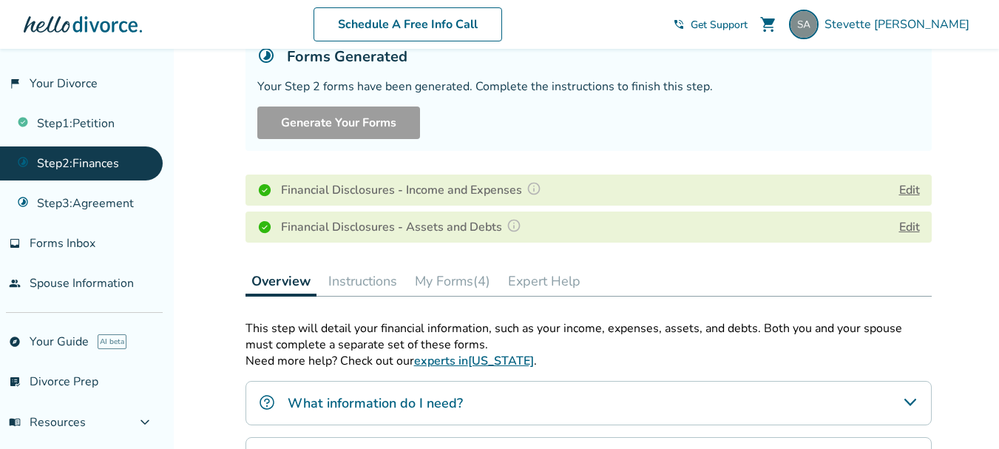
click at [908, 226] on button "Edit" at bounding box center [909, 227] width 21 height 18
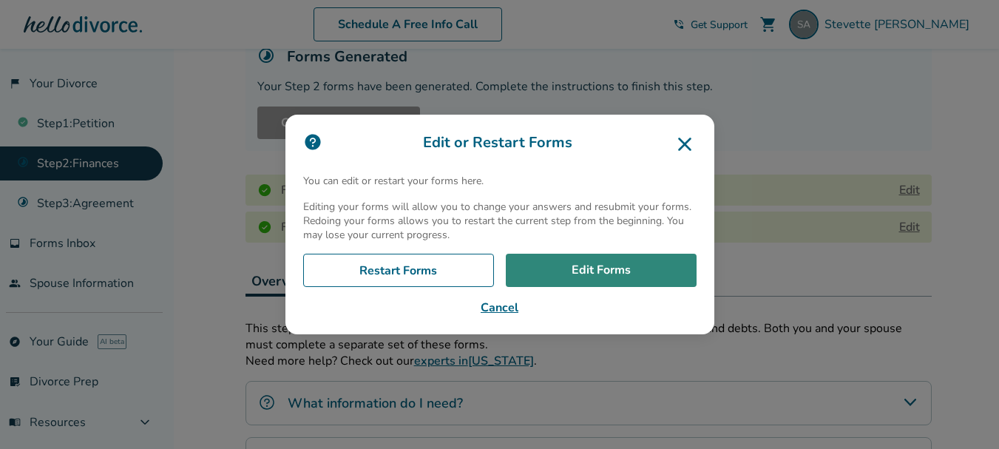
click at [592, 264] on link "Edit Forms" at bounding box center [601, 271] width 191 height 34
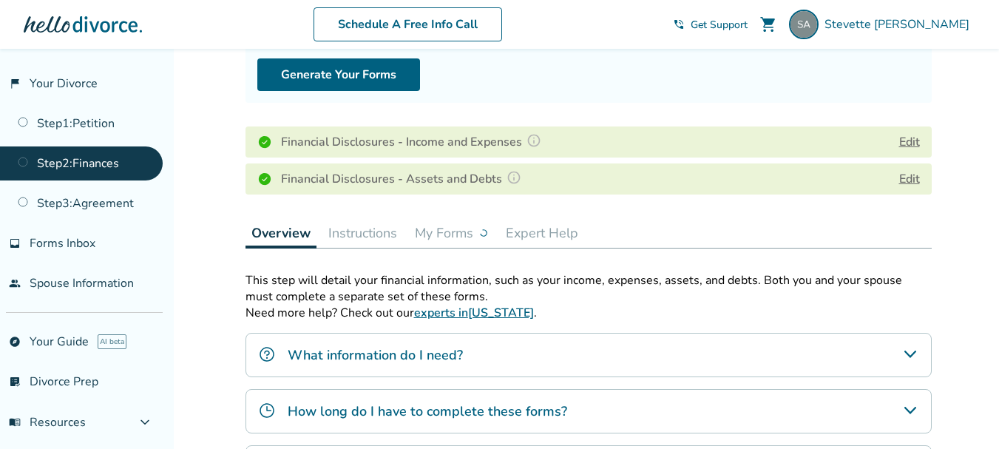
scroll to position [222, 0]
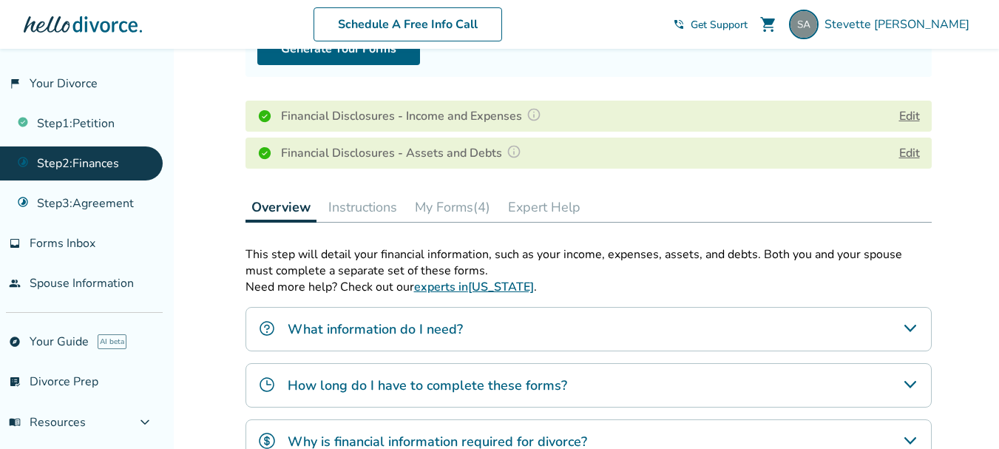
drag, startPoint x: 457, startPoint y: 208, endPoint x: 552, endPoint y: 203, distance: 94.8
click at [458, 208] on button "My Forms (4)" at bounding box center [452, 207] width 87 height 30
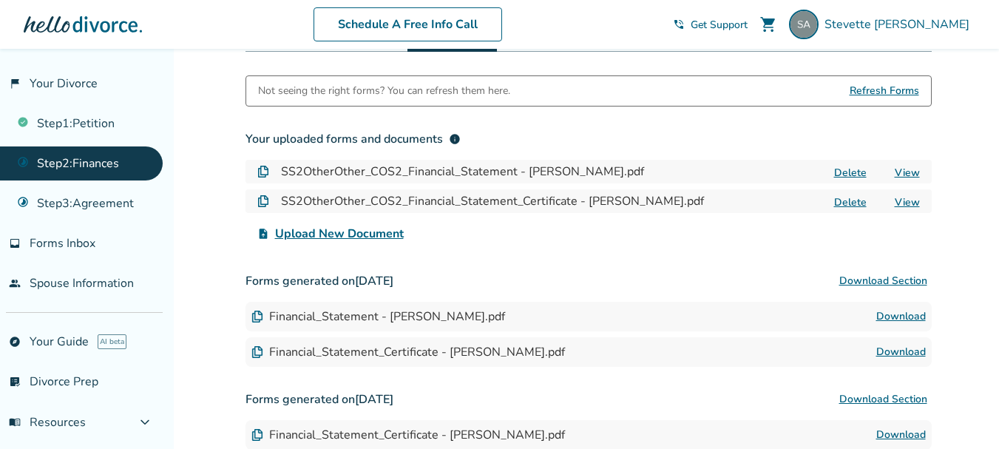
scroll to position [370, 0]
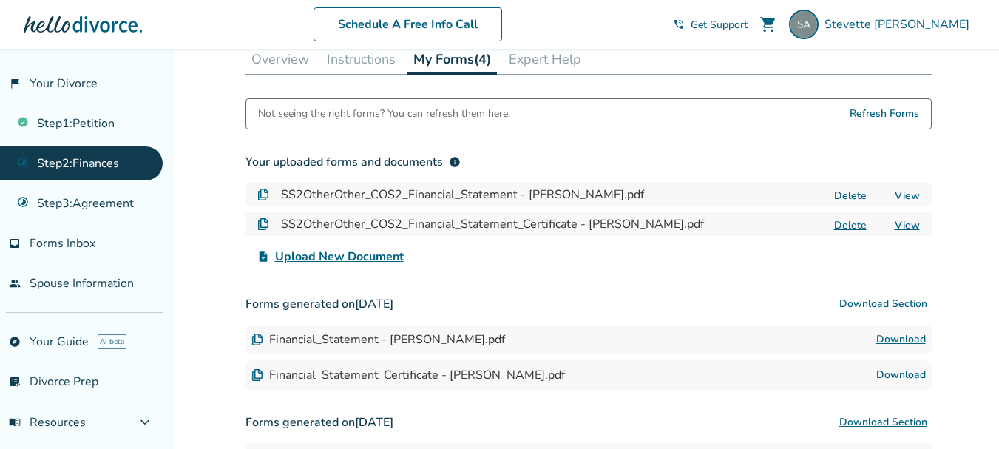
click at [912, 334] on link "Download" at bounding box center [901, 340] width 50 height 18
click at [903, 371] on link "Download" at bounding box center [901, 375] width 50 height 18
